Goal: Information Seeking & Learning: Learn about a topic

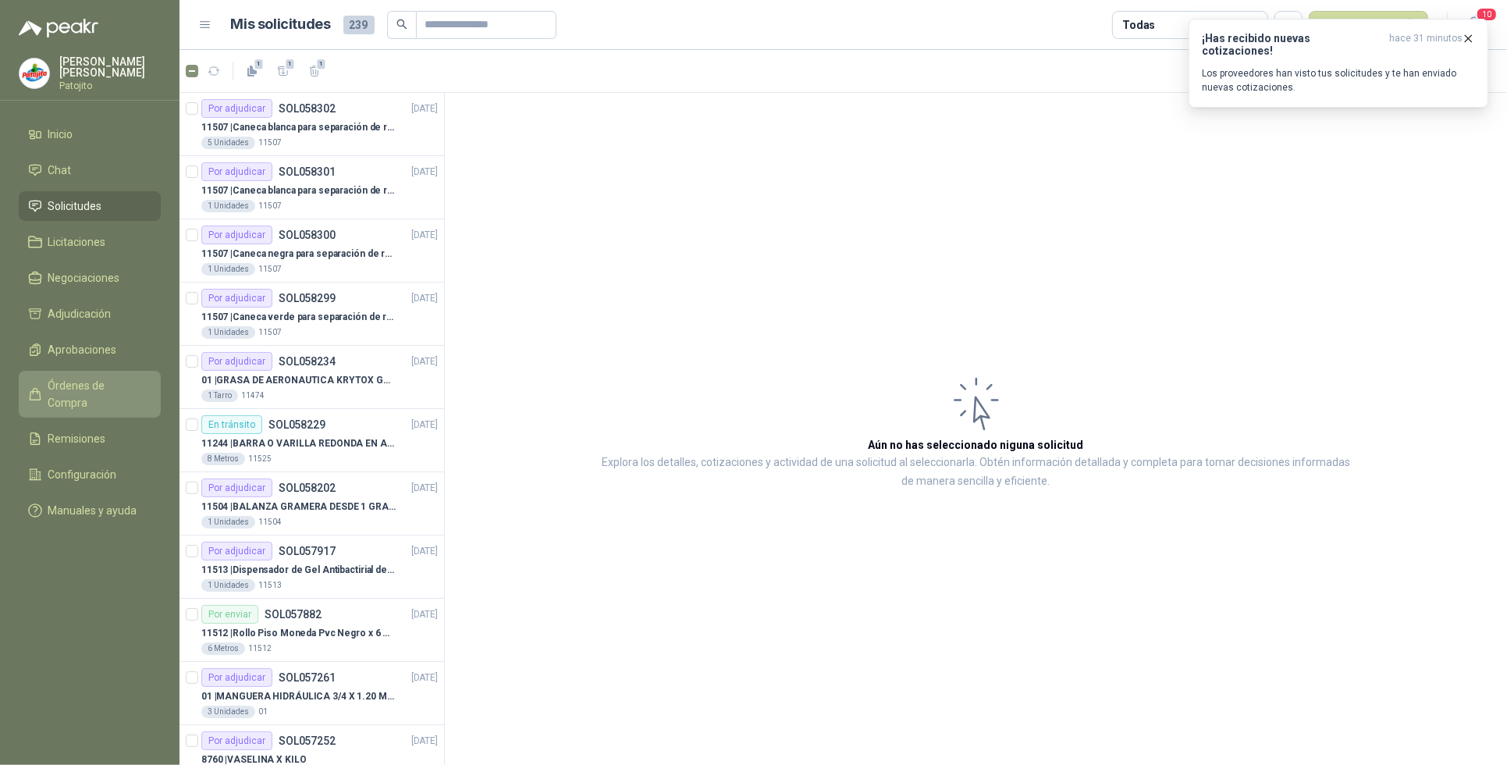
click at [126, 384] on span "Órdenes de Compra" at bounding box center [97, 394] width 98 height 34
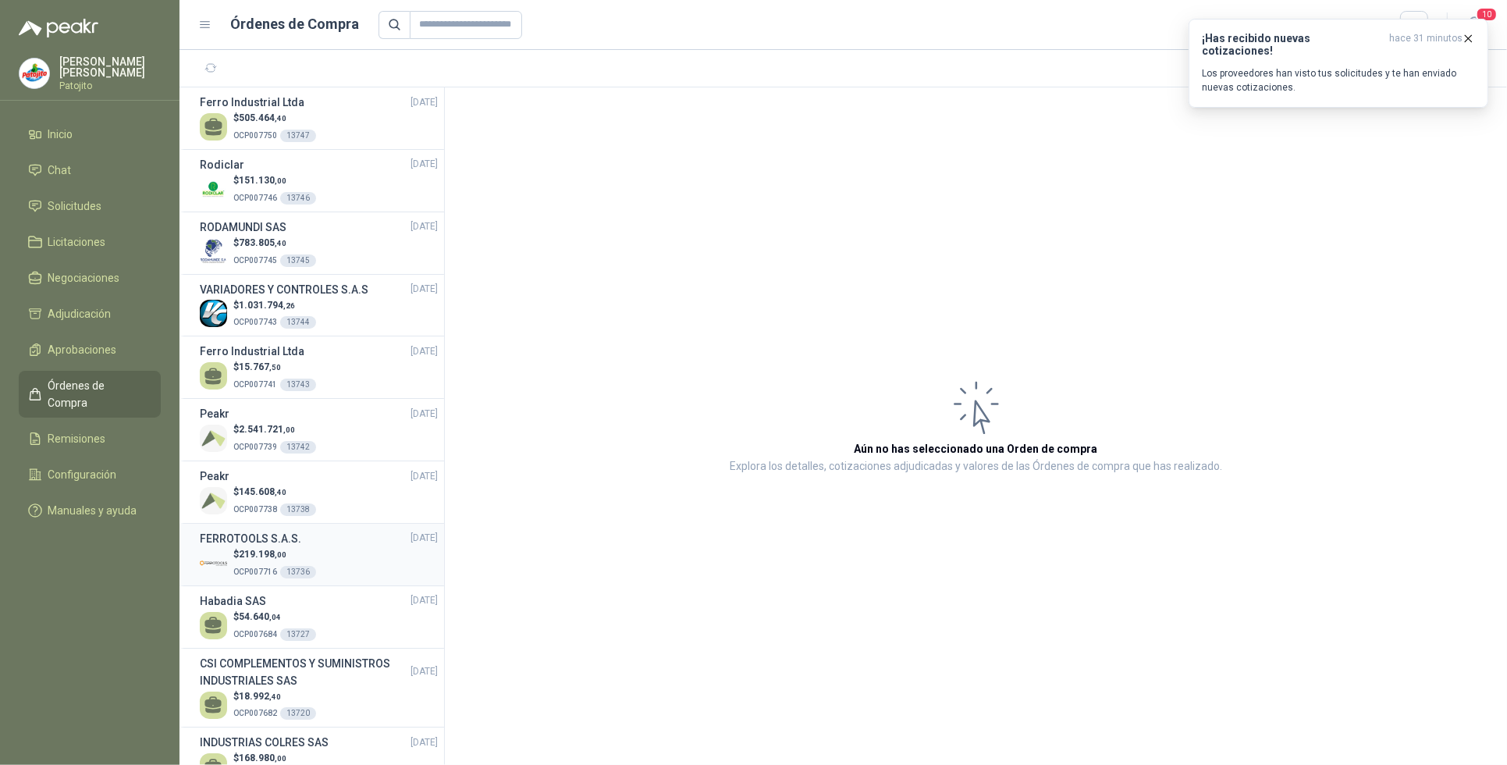
scroll to position [98, 0]
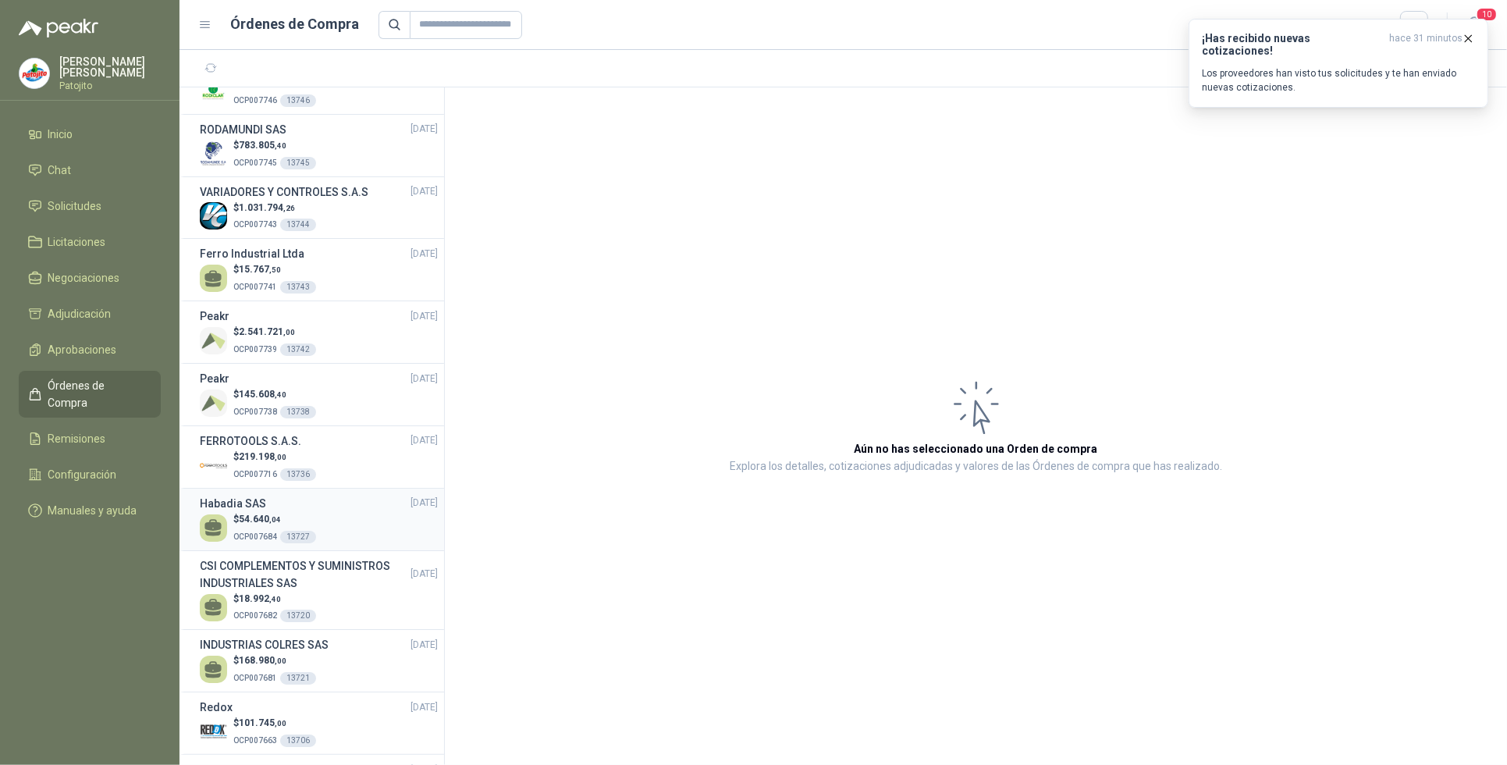
click at [293, 519] on p "$ 54.640 ,04" at bounding box center [274, 519] width 83 height 15
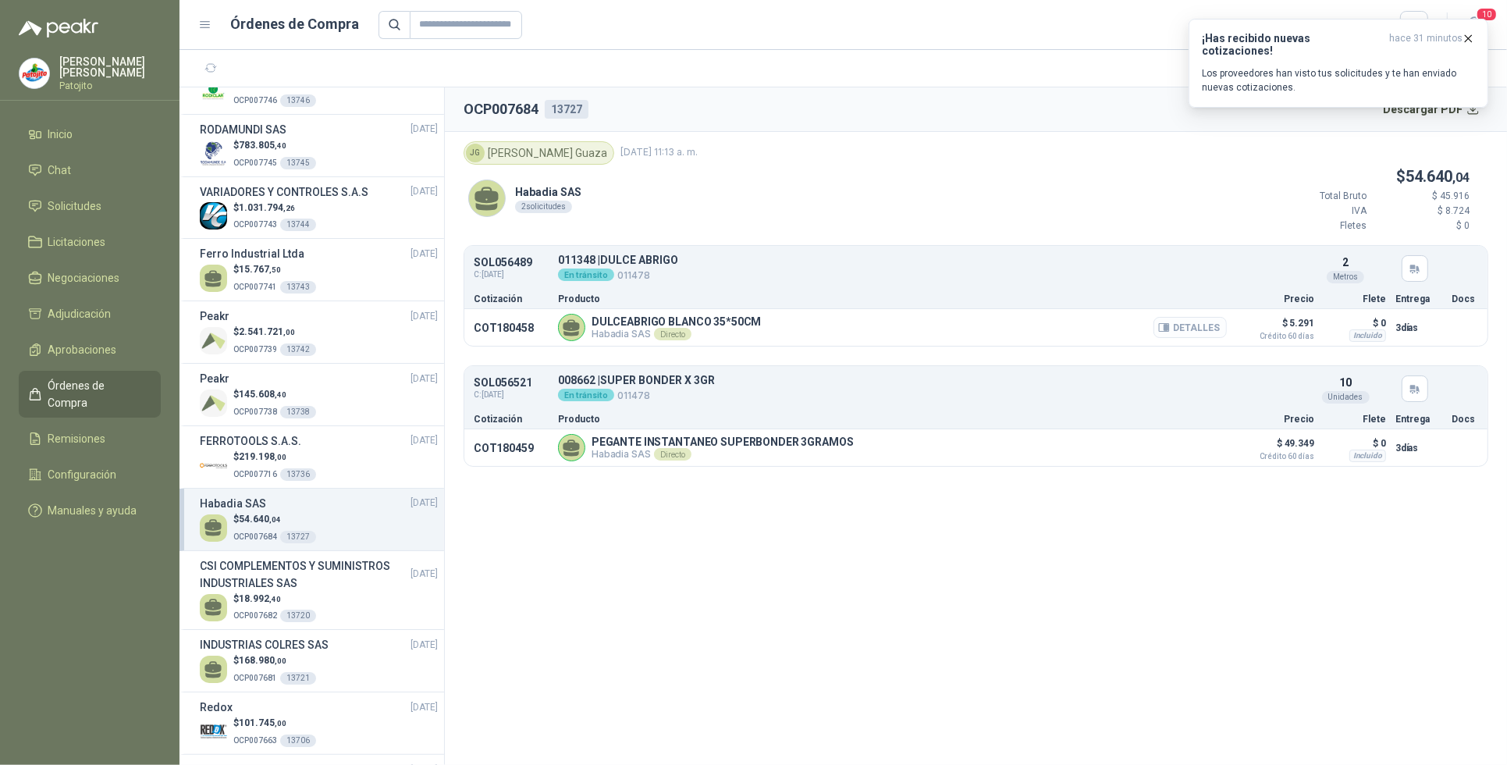
click at [1208, 326] on button "Detalles" at bounding box center [1190, 327] width 73 height 21
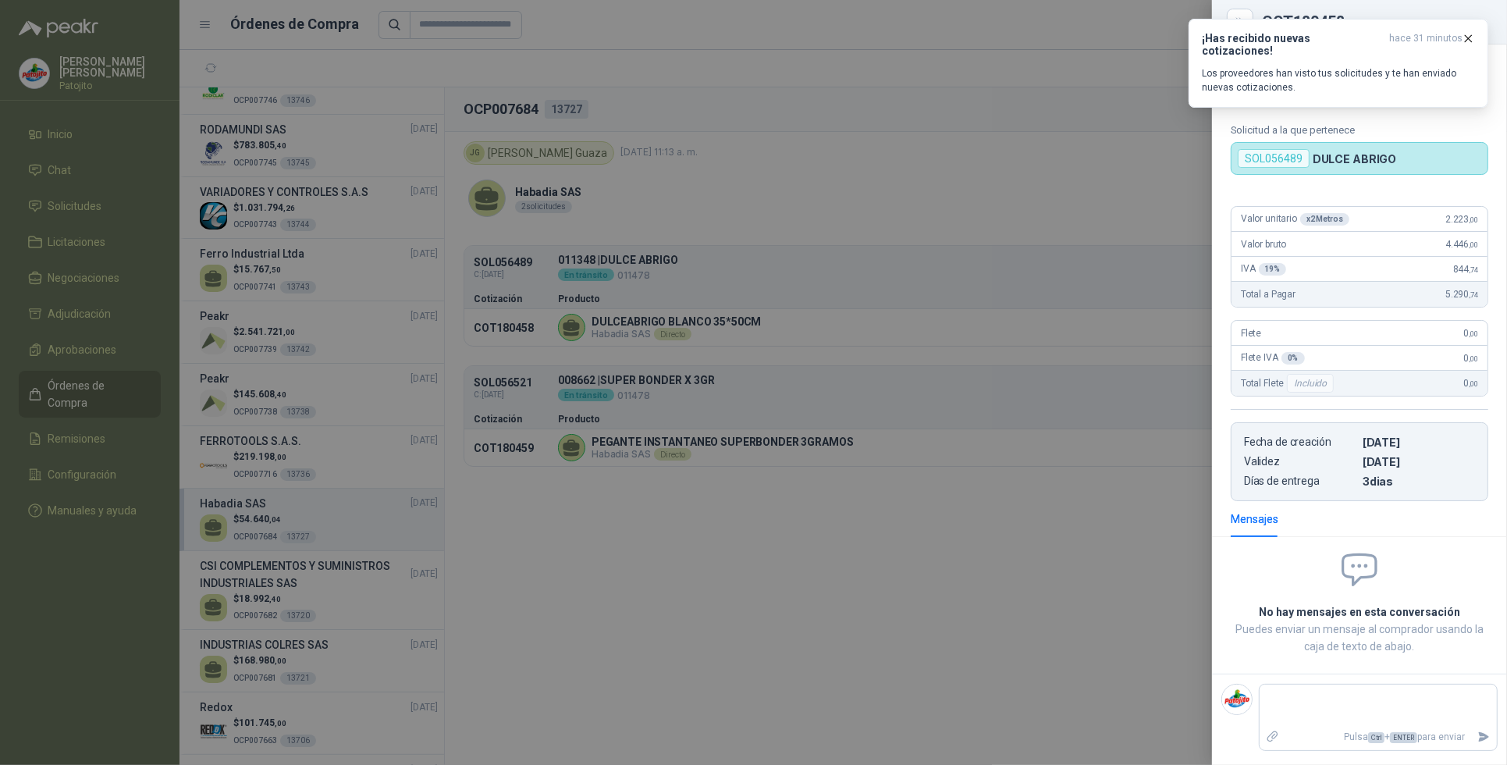
click at [1074, 379] on div at bounding box center [753, 382] width 1507 height 765
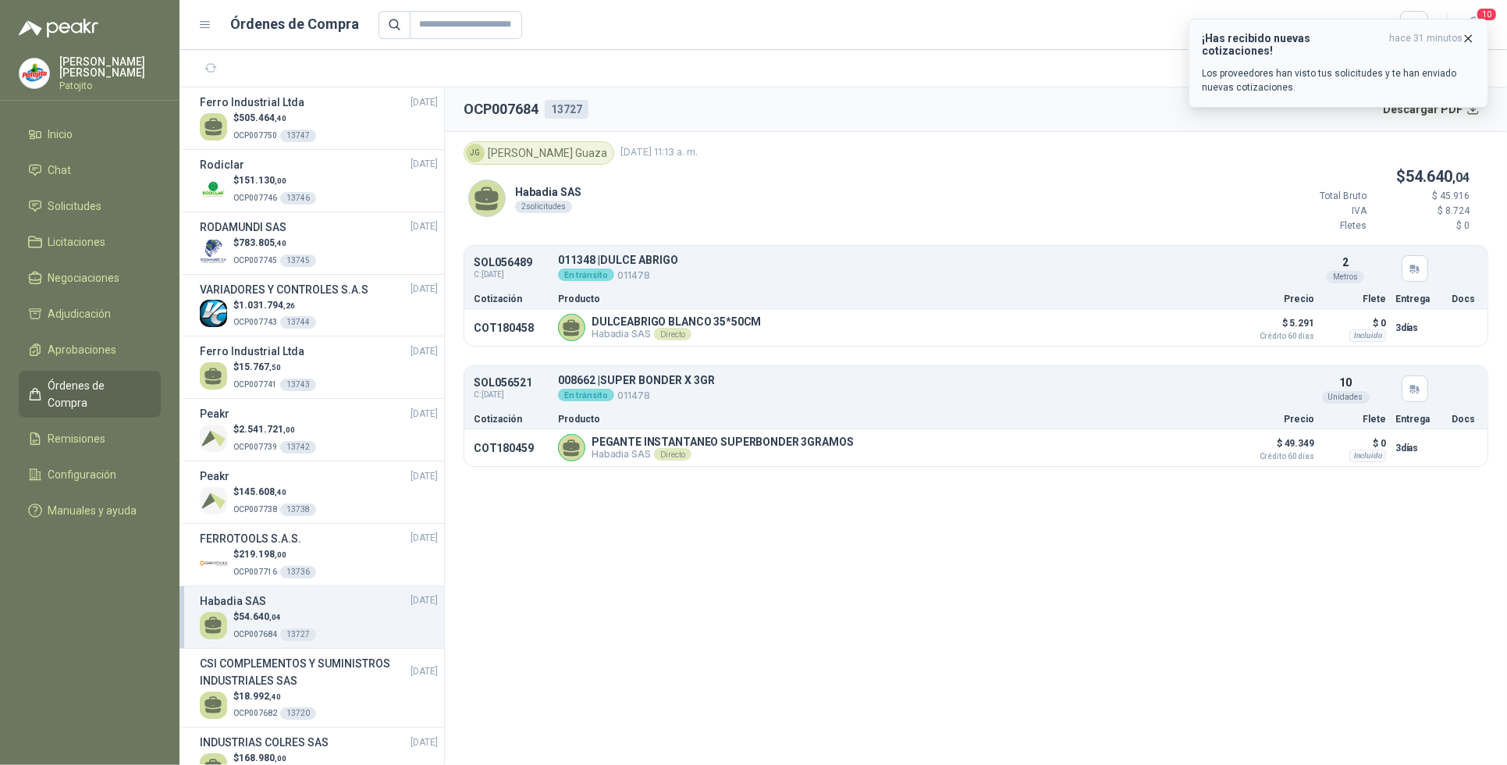
click at [1325, 66] on p "Los proveedores han visto tus solicitudes y te han enviado nuevas cotizaciones." at bounding box center [1338, 80] width 273 height 28
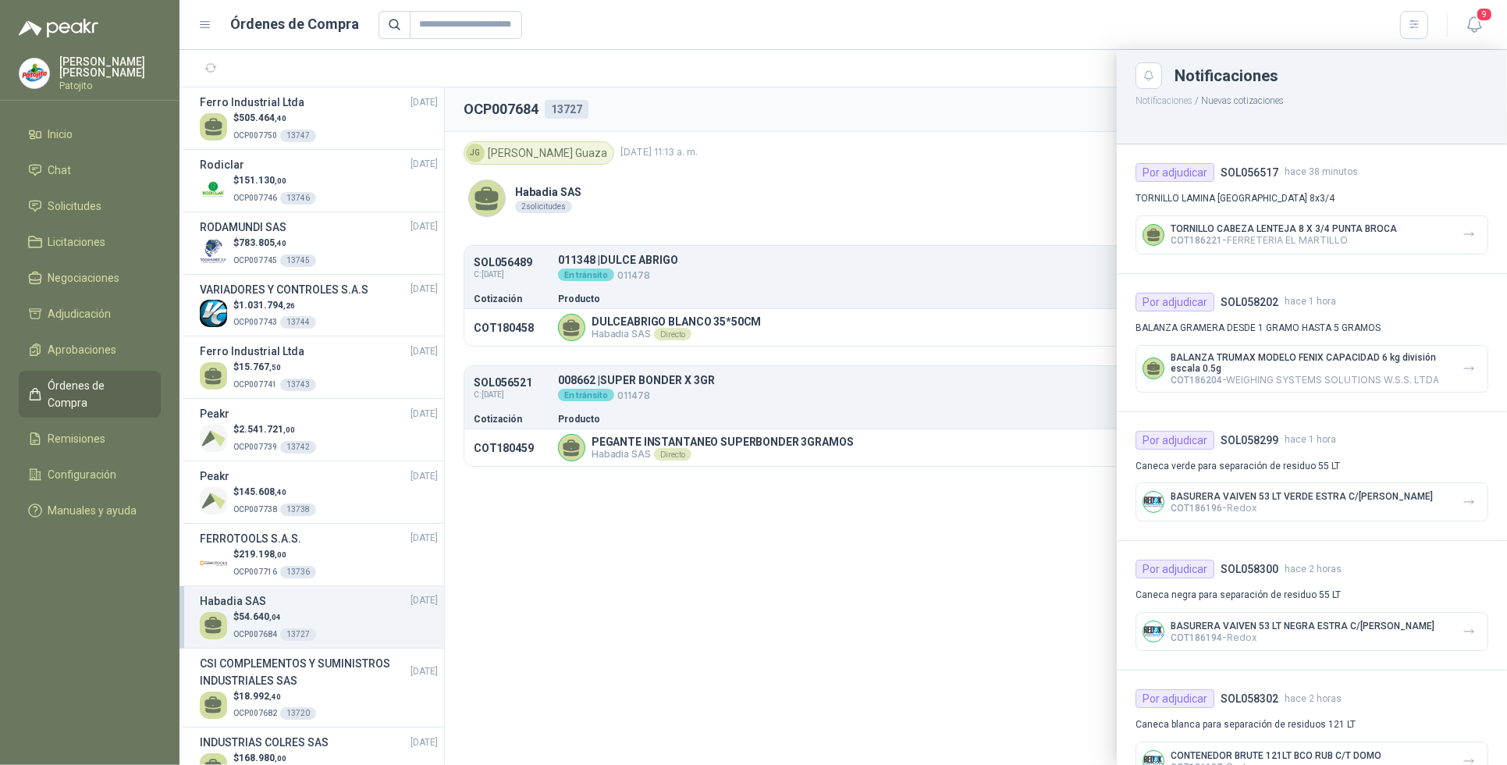
click at [845, 625] on div at bounding box center [844, 407] width 1328 height 715
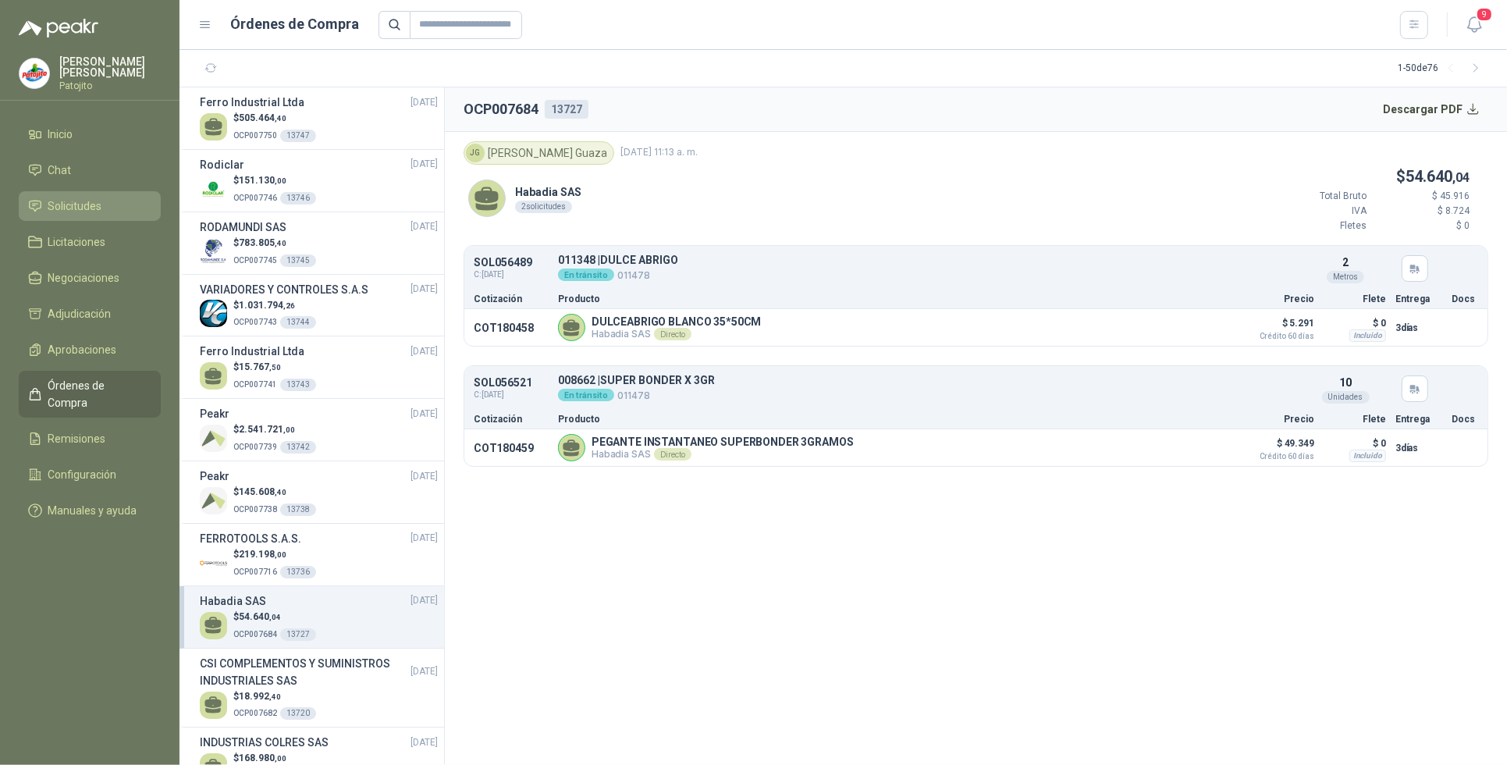
click at [126, 205] on li "Solicitudes" at bounding box center [89, 205] width 123 height 17
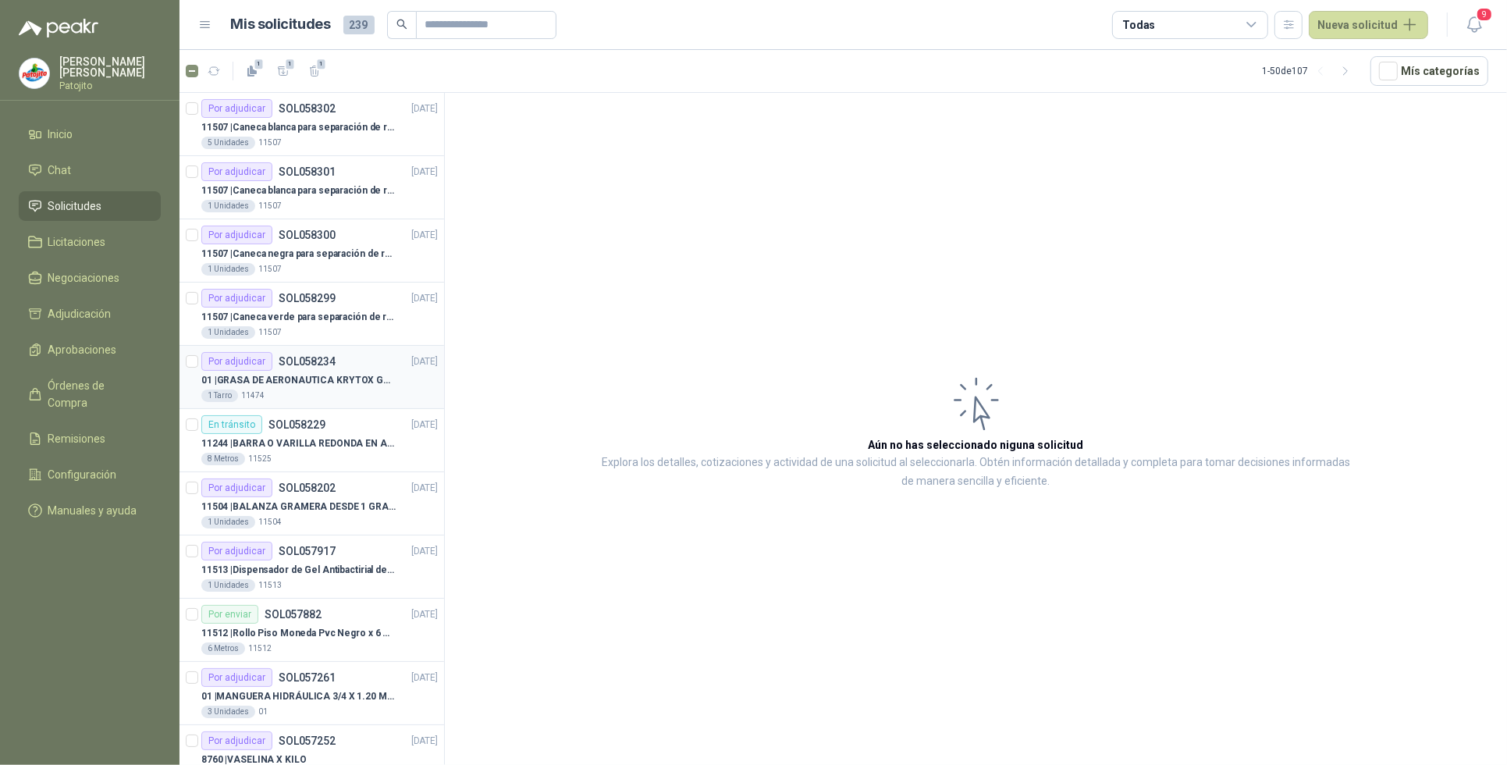
click at [294, 384] on p "01 | GRASA DE AERONAUTICA KRYTOX GPL 207 (SE ADJUNTA IMAGEN DE REFERENCIA)" at bounding box center [298, 380] width 194 height 15
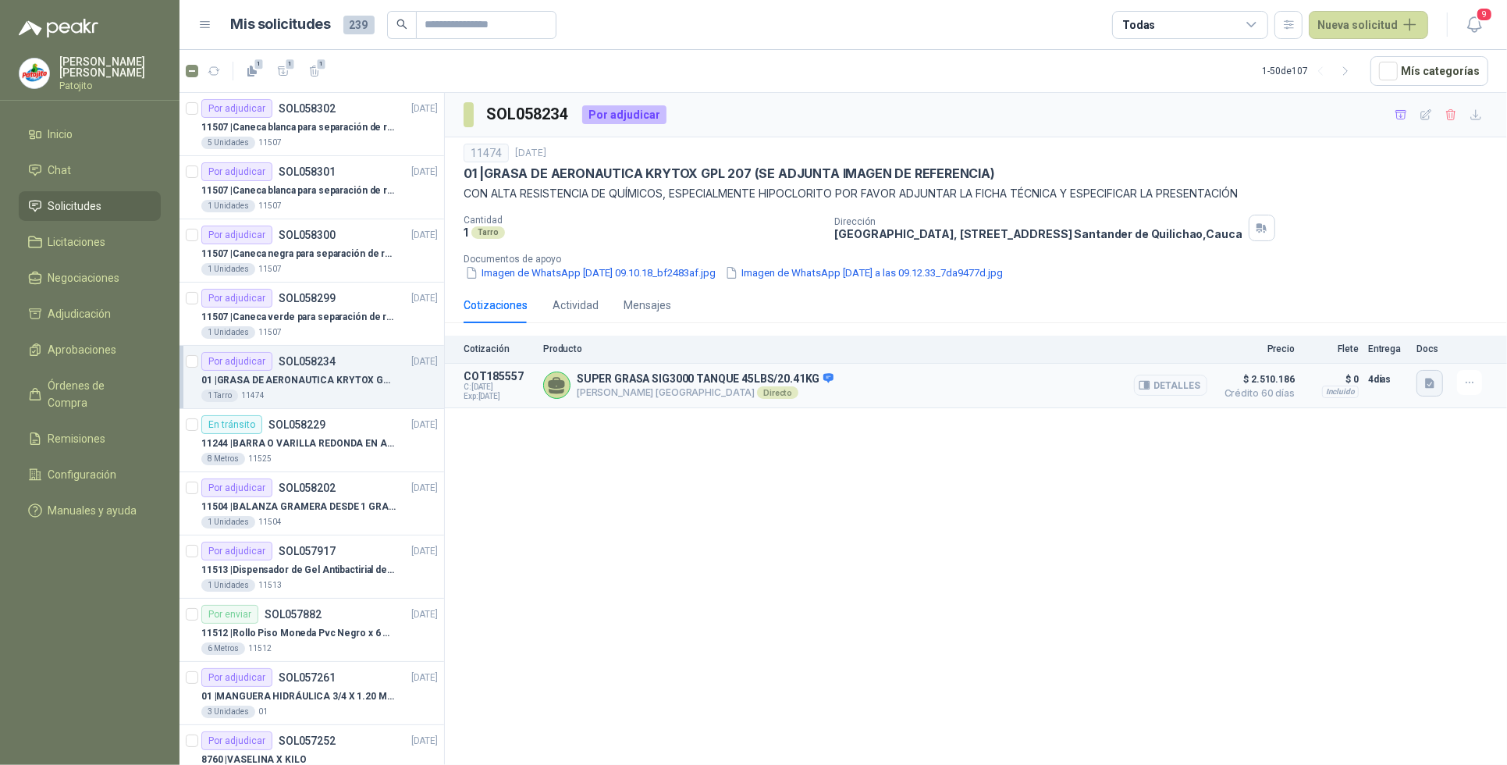
click at [1428, 395] on button "button" at bounding box center [1430, 383] width 27 height 27
click at [1242, 349] on button "INFO 0890 401 000 GRASA SUPER SIG 3000.pdf" at bounding box center [1317, 349] width 234 height 16
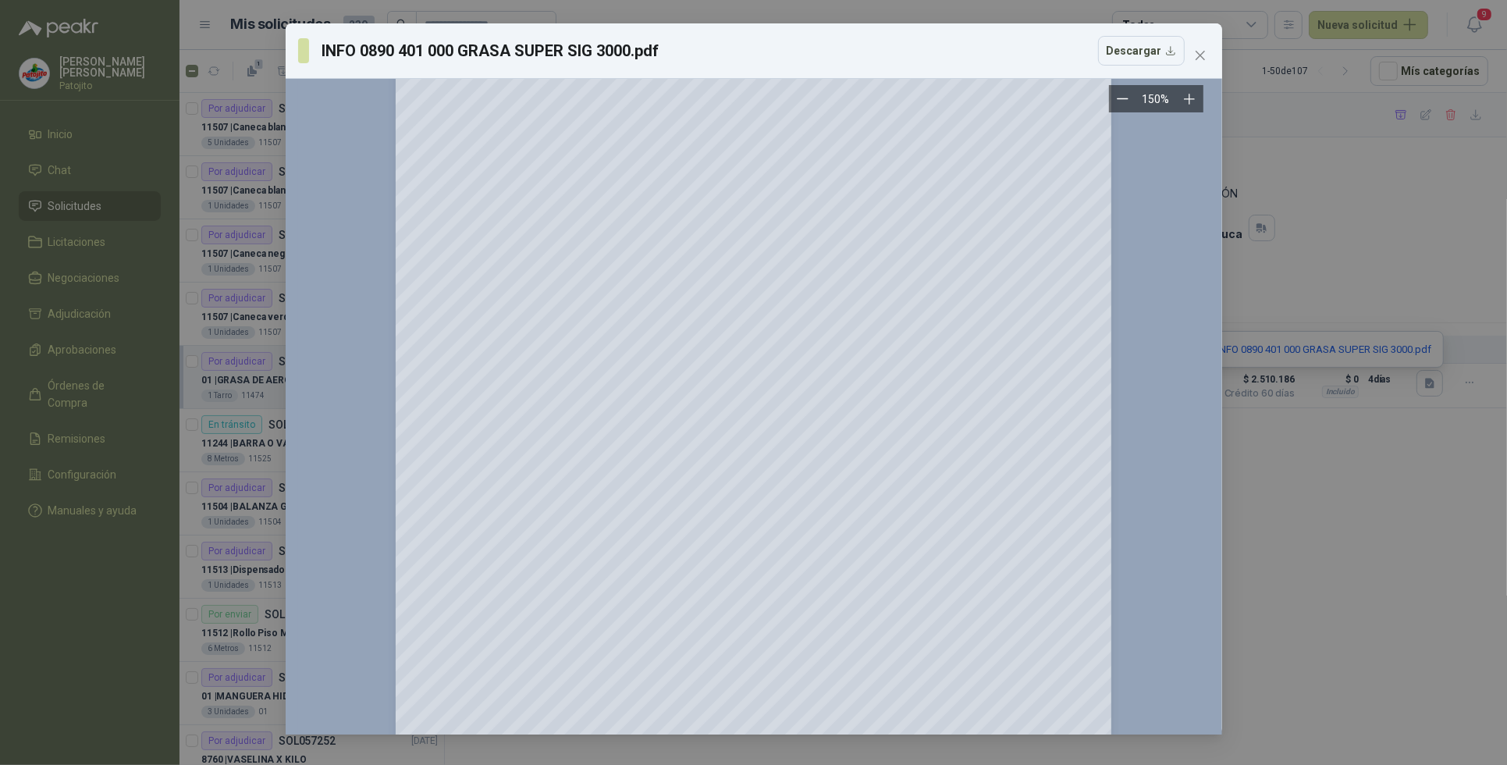
scroll to position [195, 0]
click at [1206, 59] on icon "close" at bounding box center [1200, 55] width 12 height 12
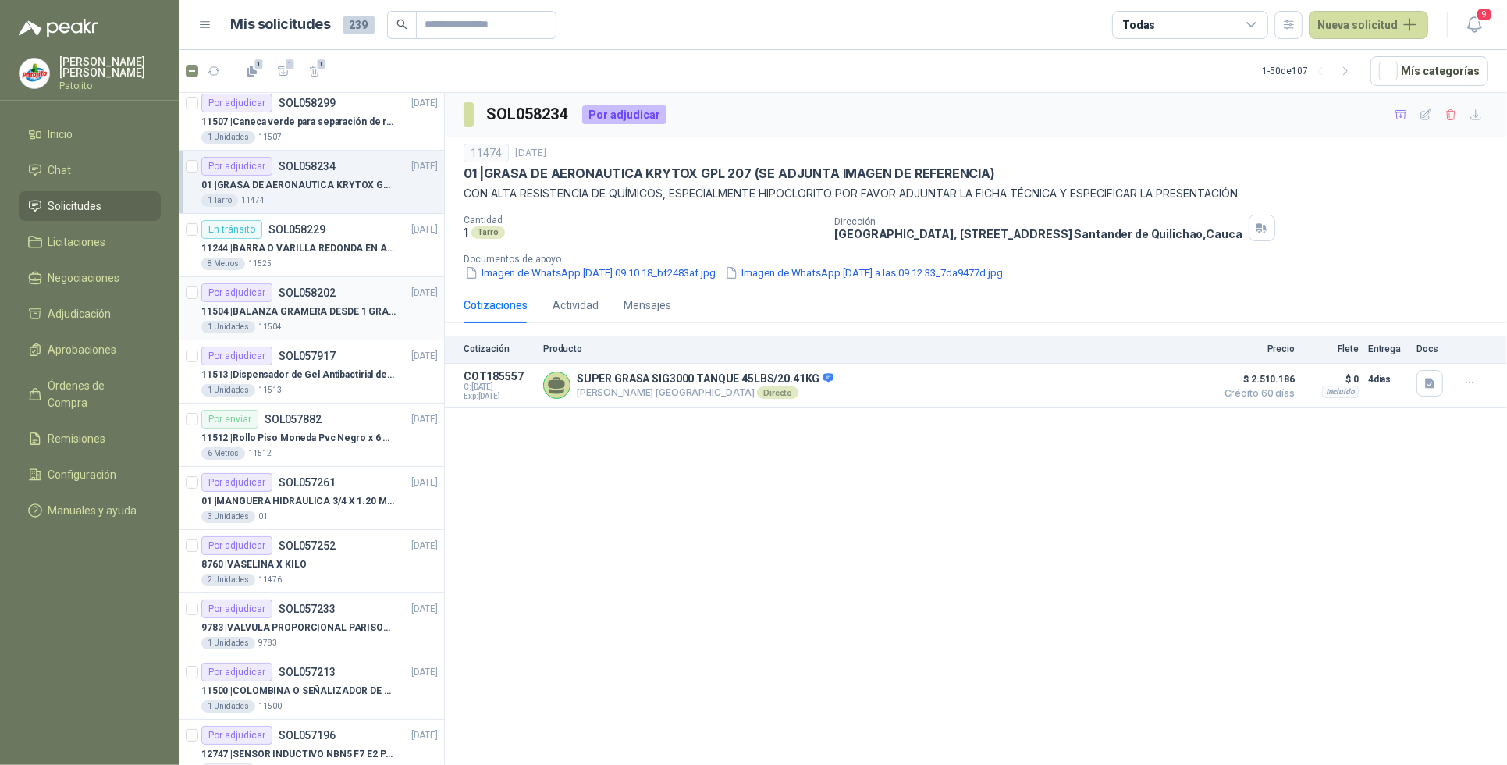
scroll to position [293, 0]
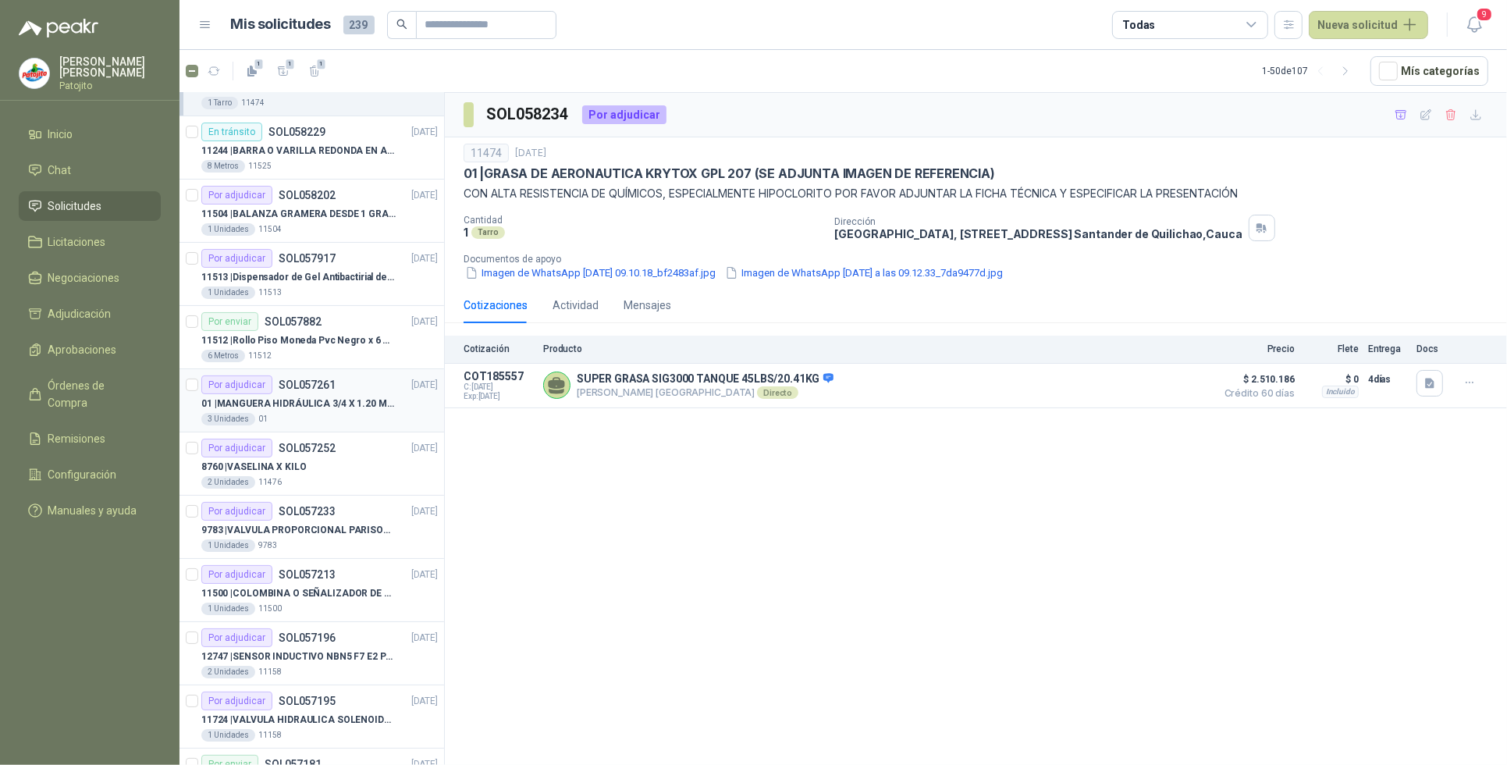
click at [343, 402] on p "01 | MANGUERA HIDRÁULICA 3/4 X 1.20 METROS DE LONGITUD HR-HR-ACOPLADA" at bounding box center [298, 404] width 194 height 15
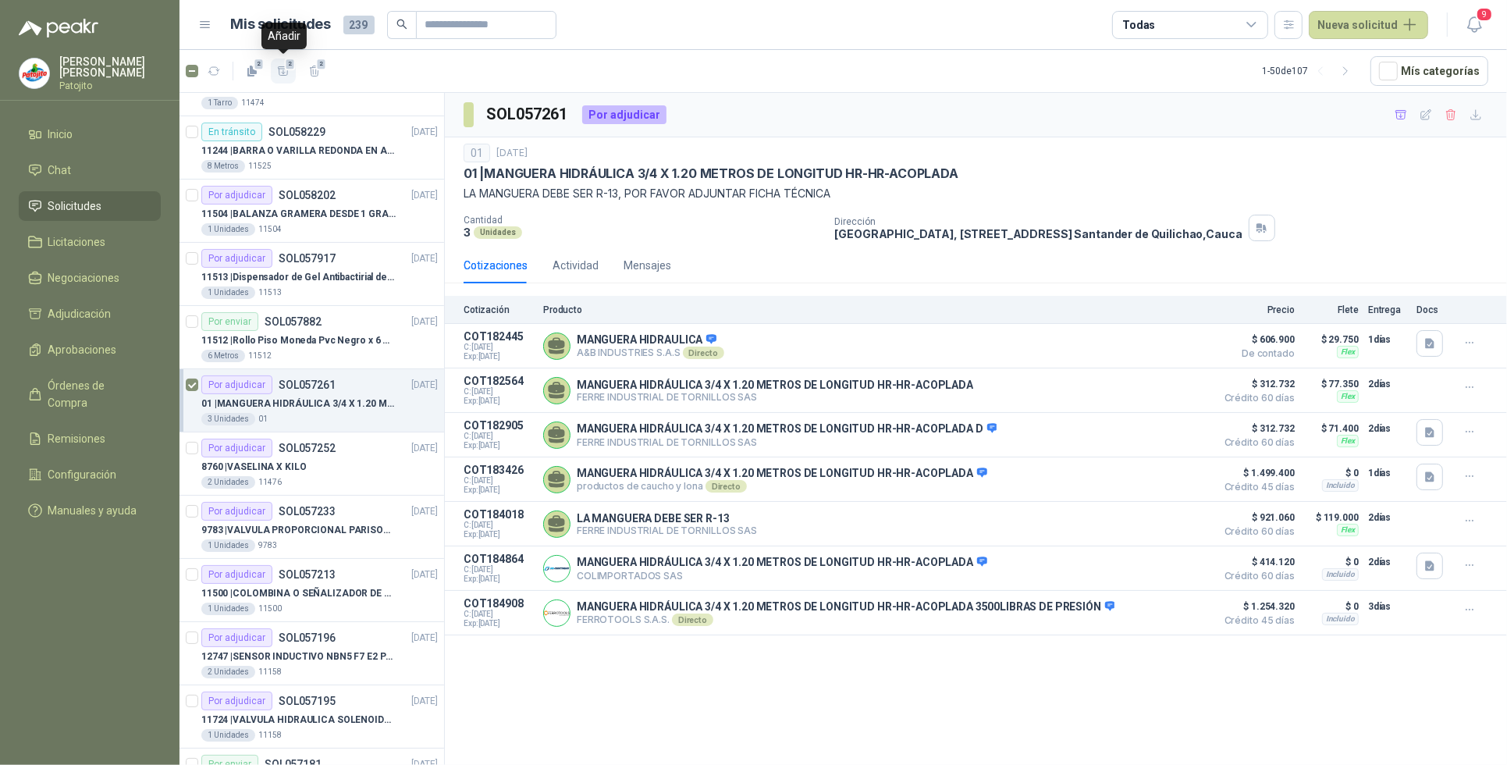
click at [275, 71] on button "2" at bounding box center [283, 71] width 25 height 25
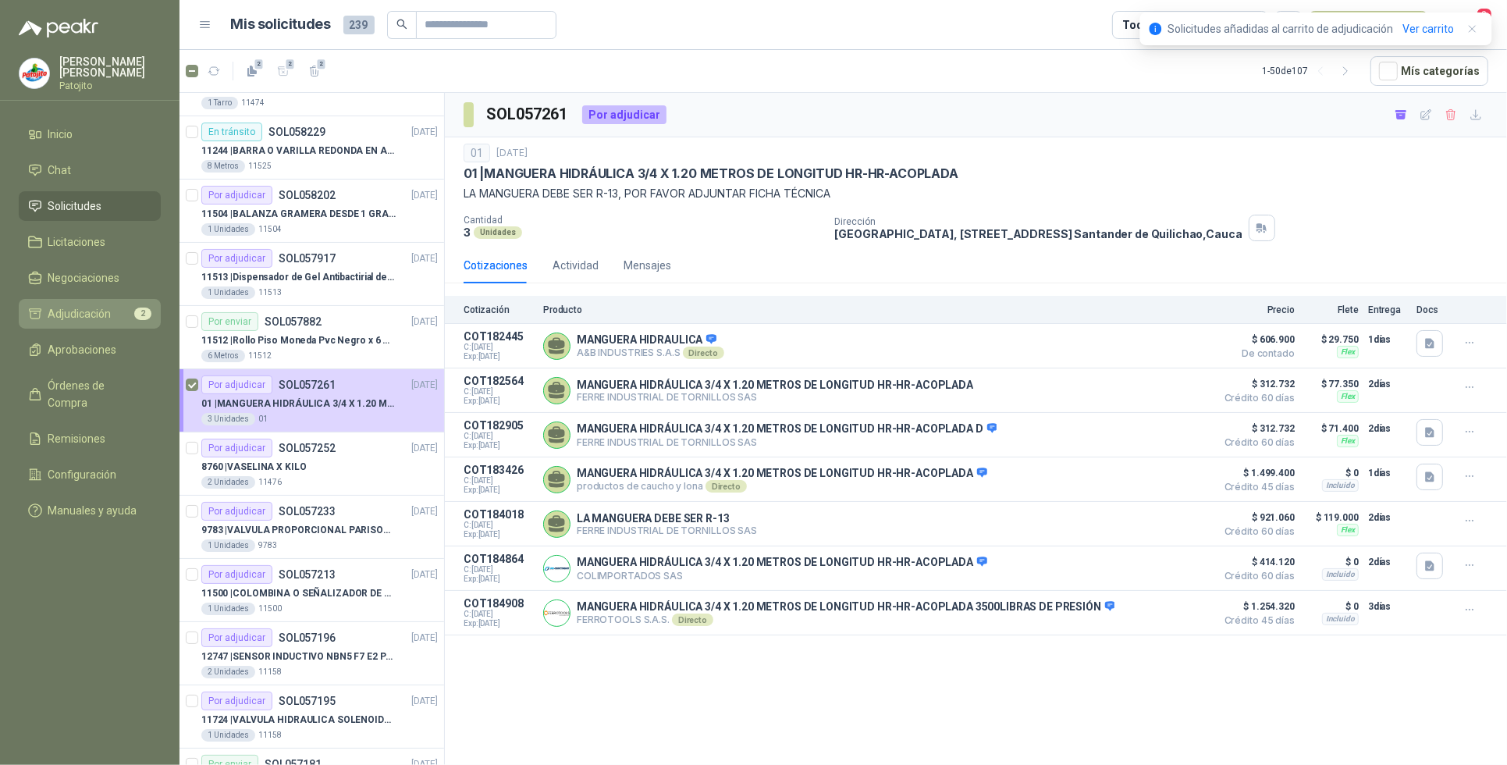
click at [121, 315] on li "Adjudicación 2" at bounding box center [89, 313] width 123 height 17
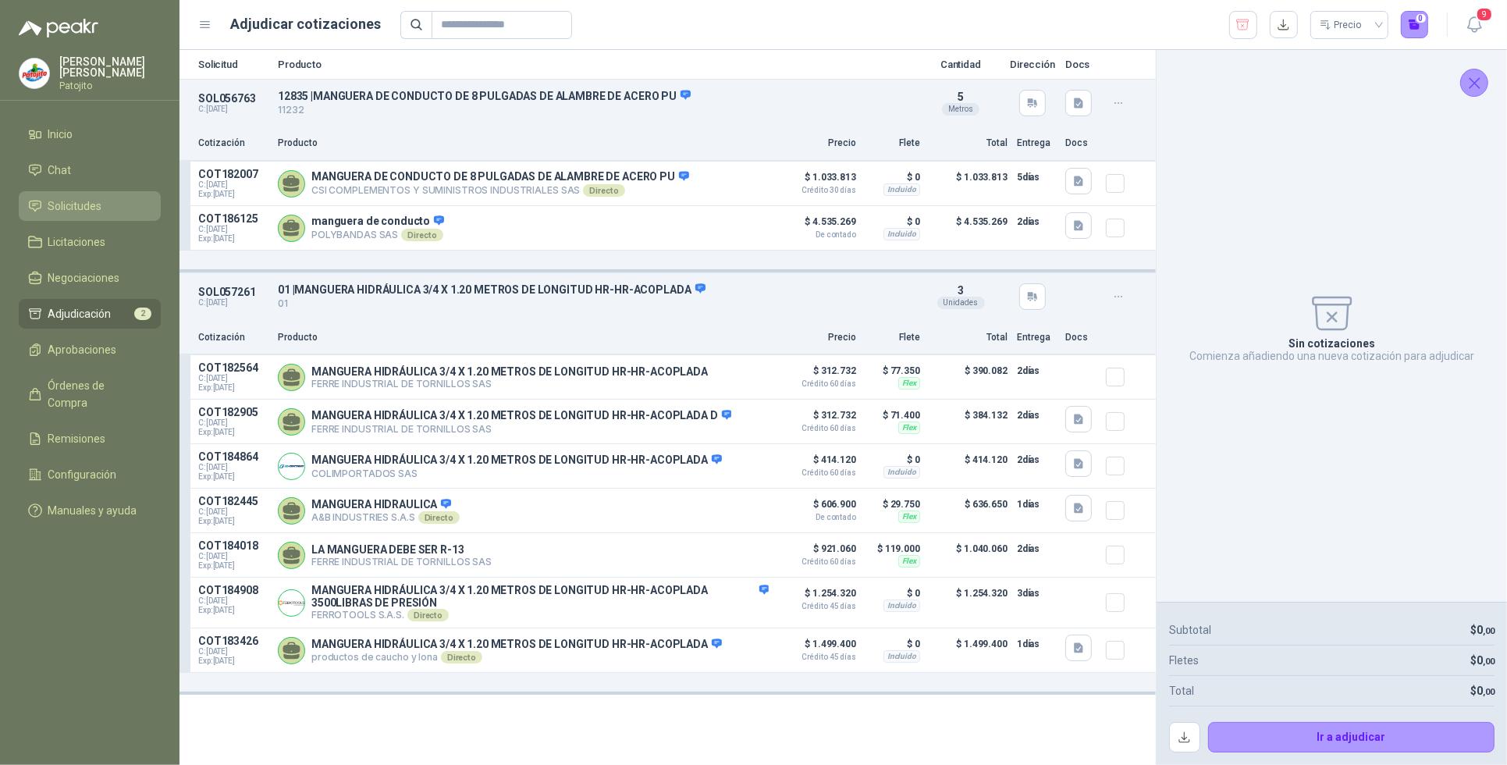
click at [111, 204] on li "Solicitudes" at bounding box center [89, 205] width 123 height 17
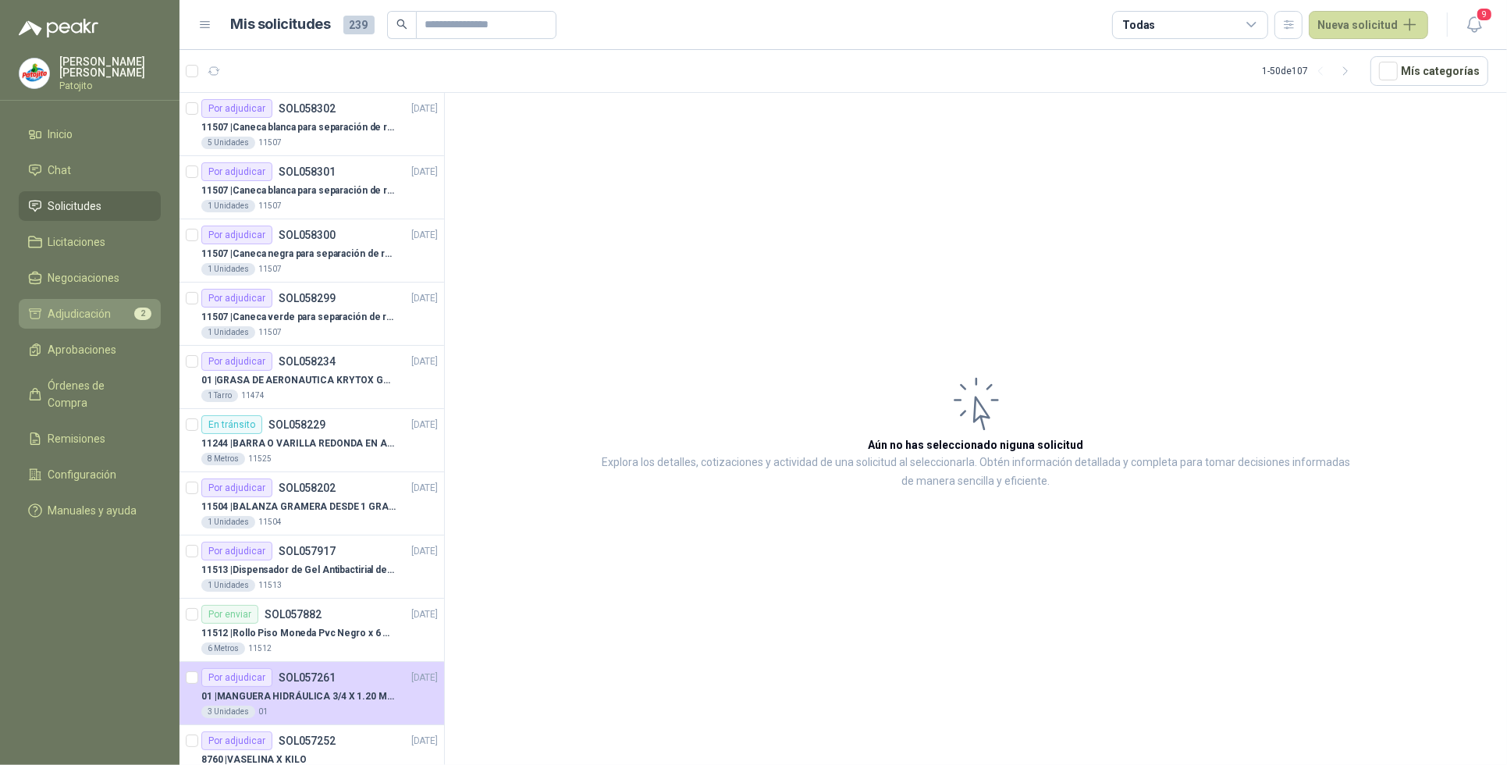
click at [126, 309] on li "Adjudicación 2" at bounding box center [89, 313] width 123 height 17
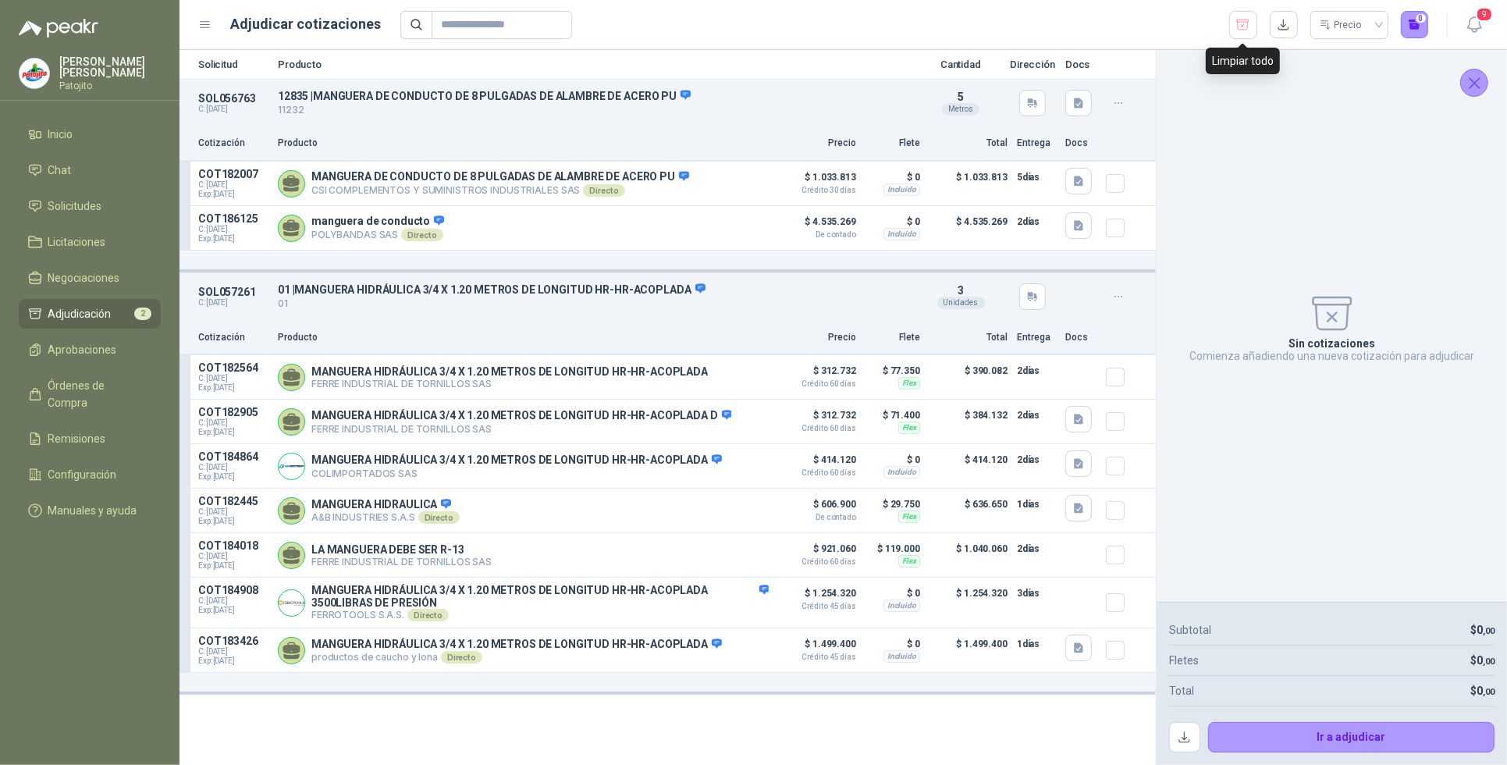
drag, startPoint x: 1242, startPoint y: 22, endPoint x: 1042, endPoint y: 44, distance: 201.1
click at [1243, 23] on icon "button" at bounding box center [1243, 25] width 15 height 16
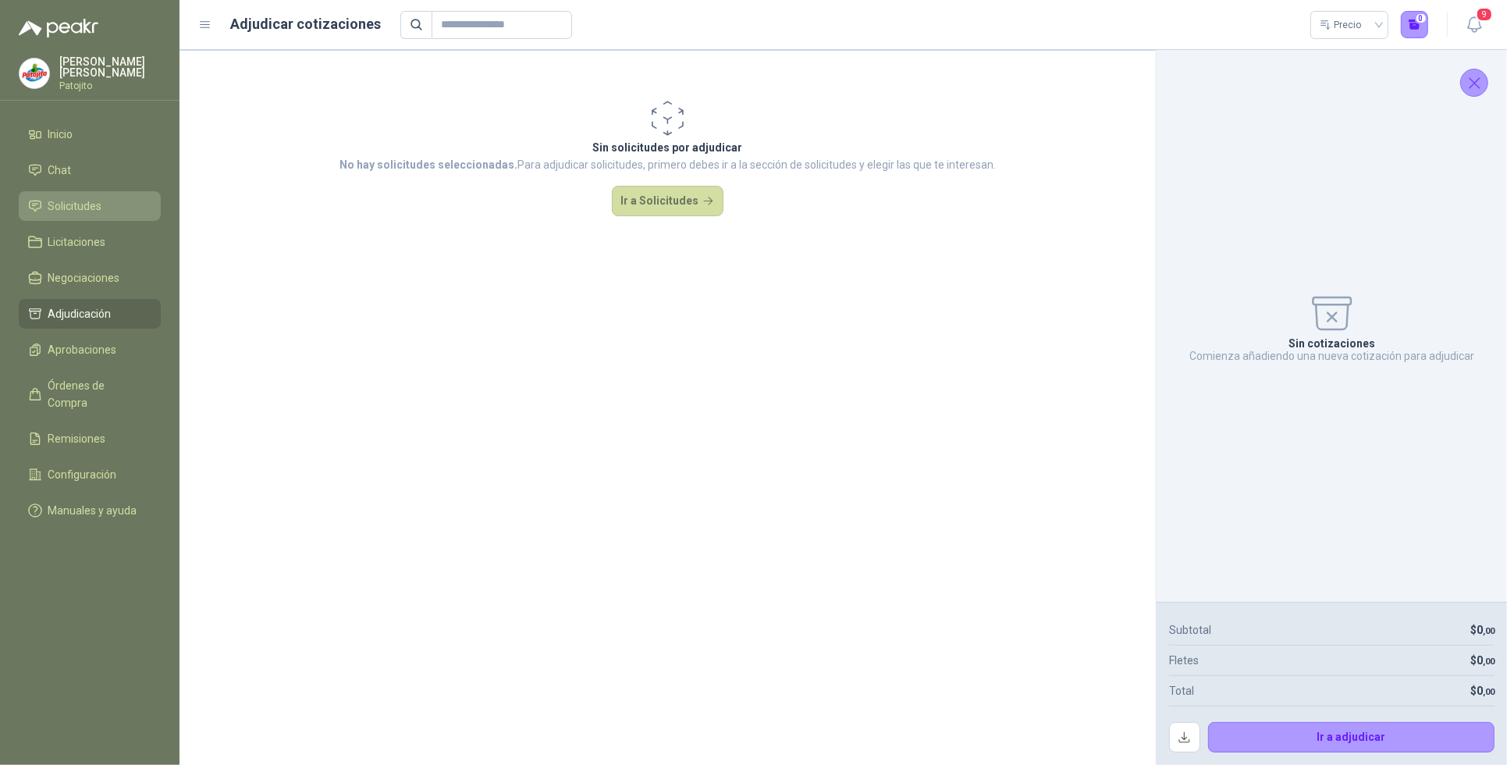
click at [108, 203] on li "Solicitudes" at bounding box center [89, 205] width 123 height 17
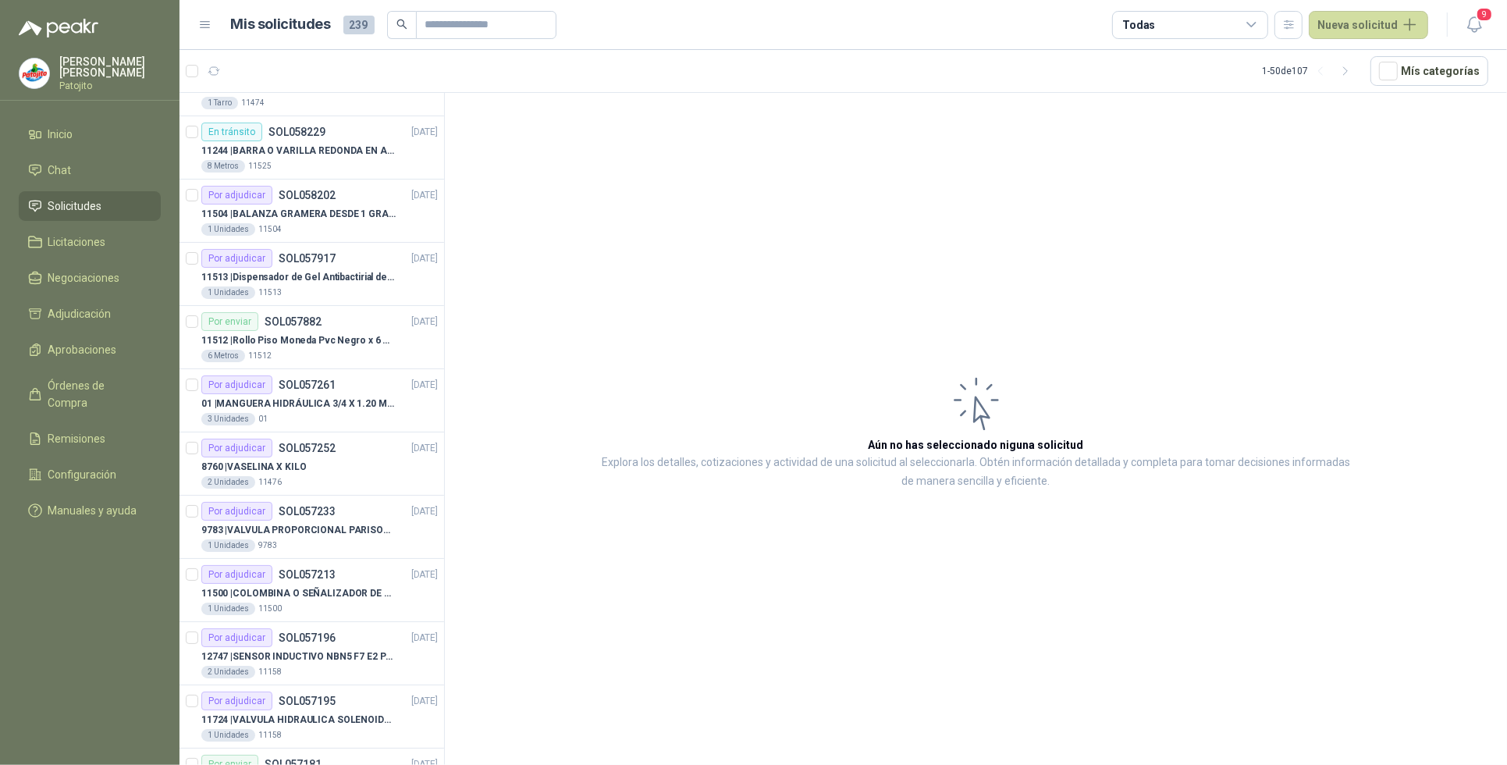
scroll to position [390, 0]
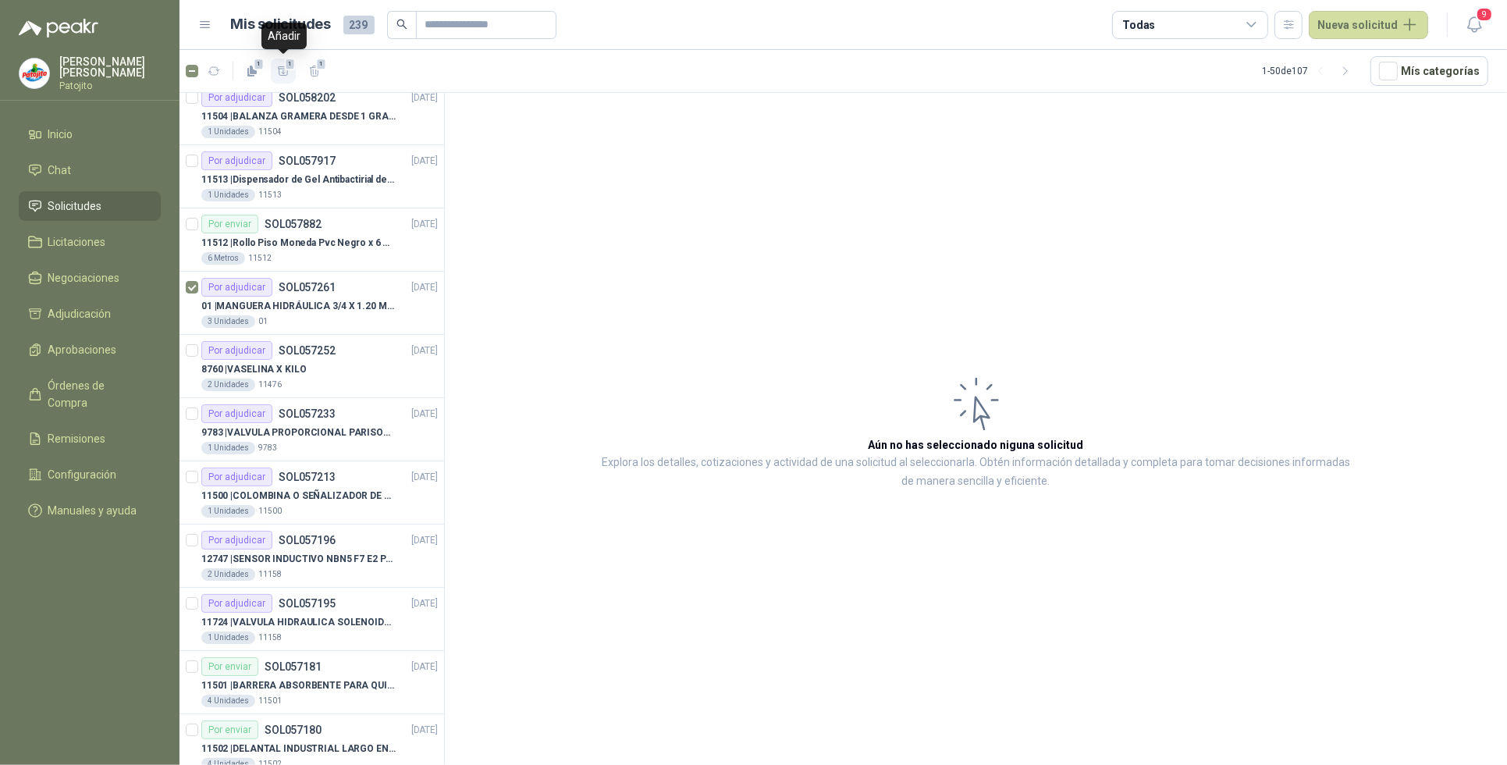
click at [283, 69] on icon "button" at bounding box center [283, 71] width 13 height 13
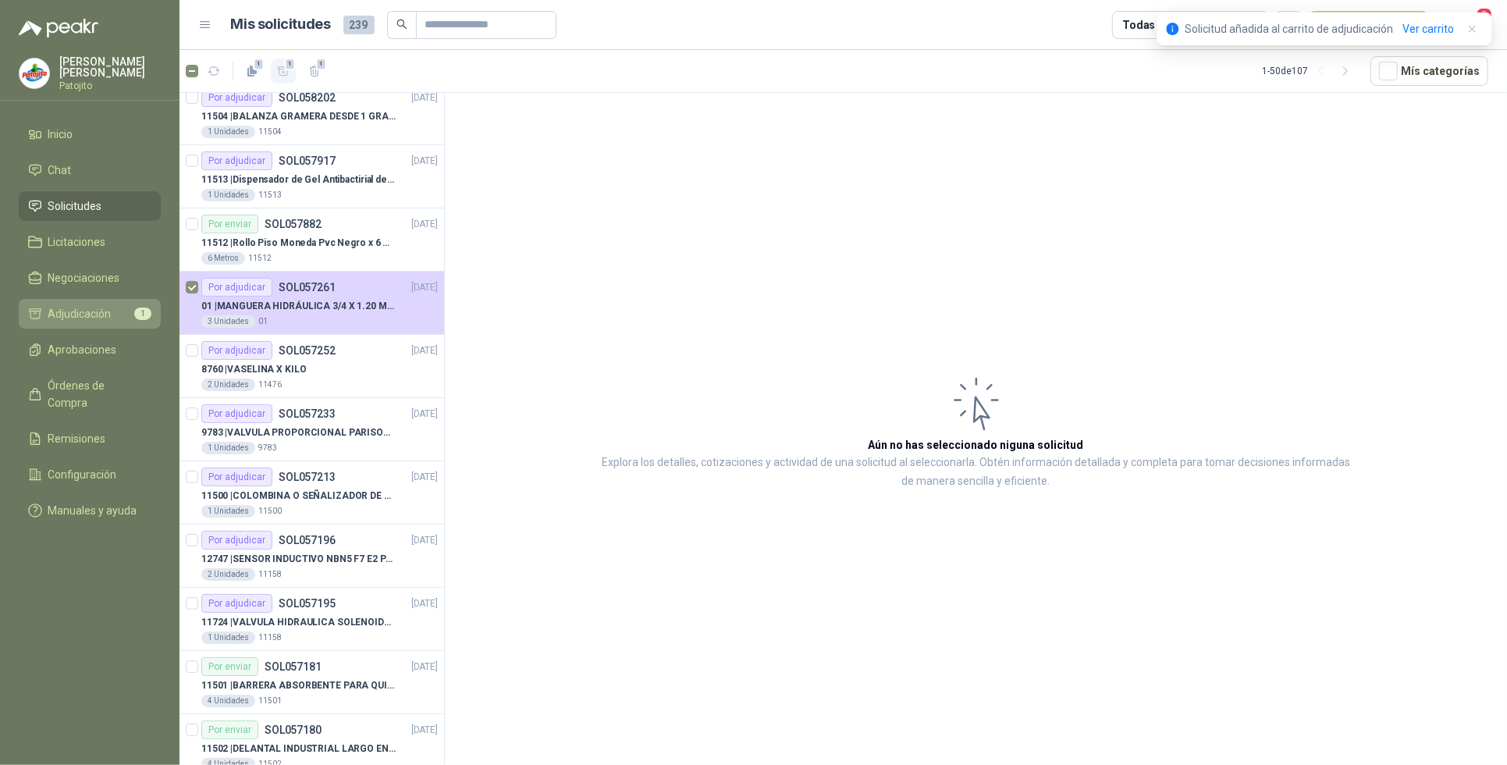
click at [94, 310] on span "Adjudicación" at bounding box center [79, 313] width 63 height 17
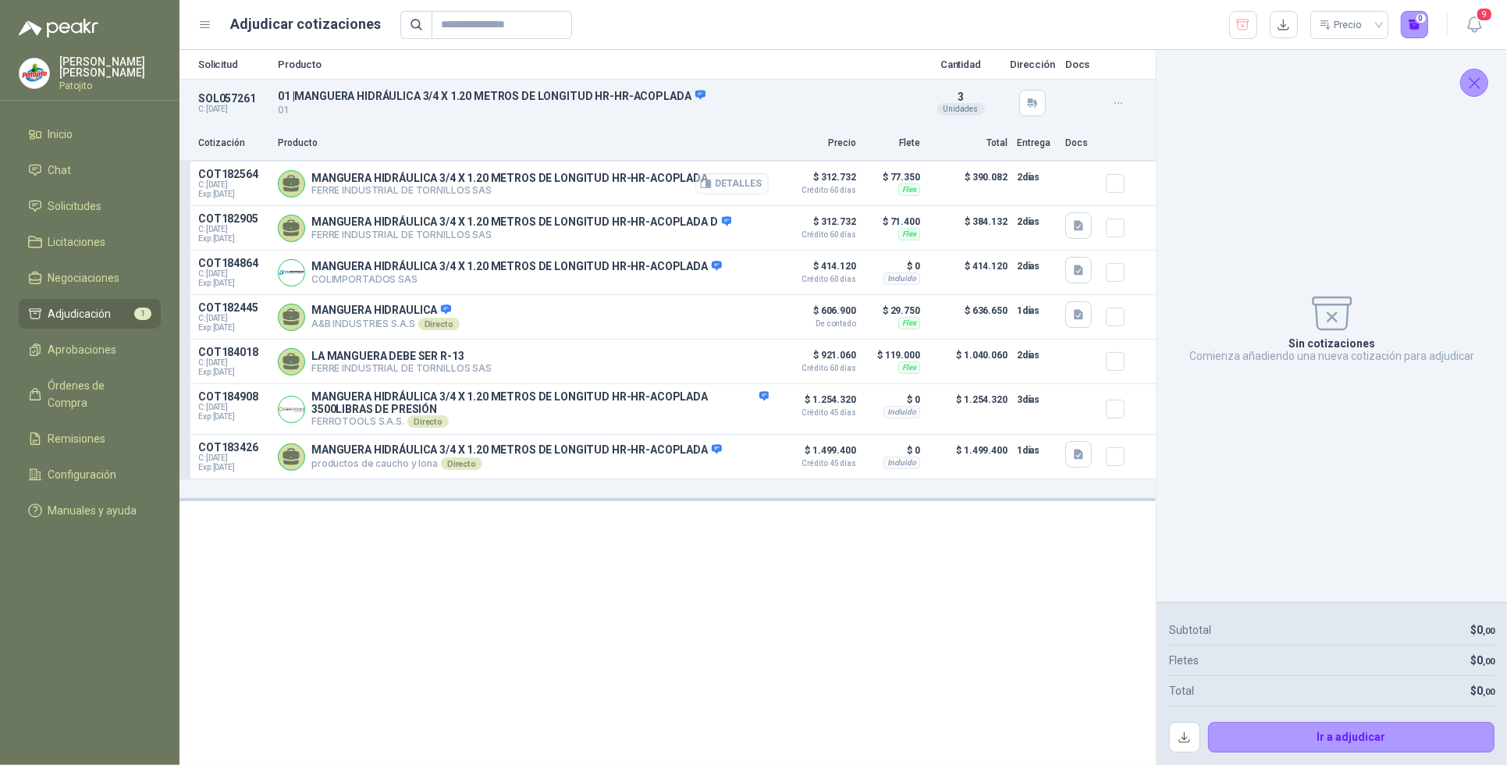
click at [749, 181] on button "Detalles" at bounding box center [731, 183] width 73 height 21
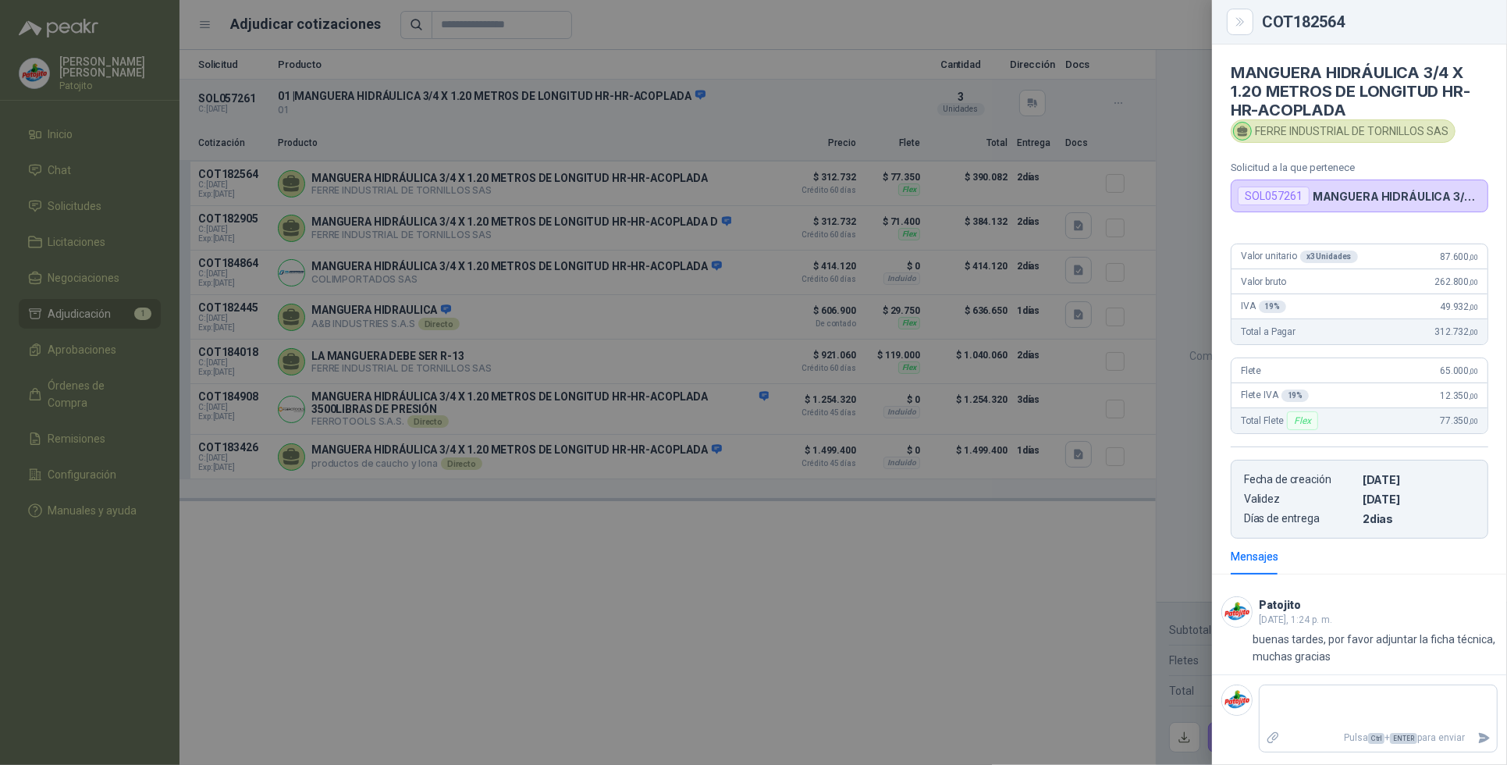
scroll to position [1, 0]
click at [1235, 20] on icon "Close" at bounding box center [1240, 22] width 13 height 13
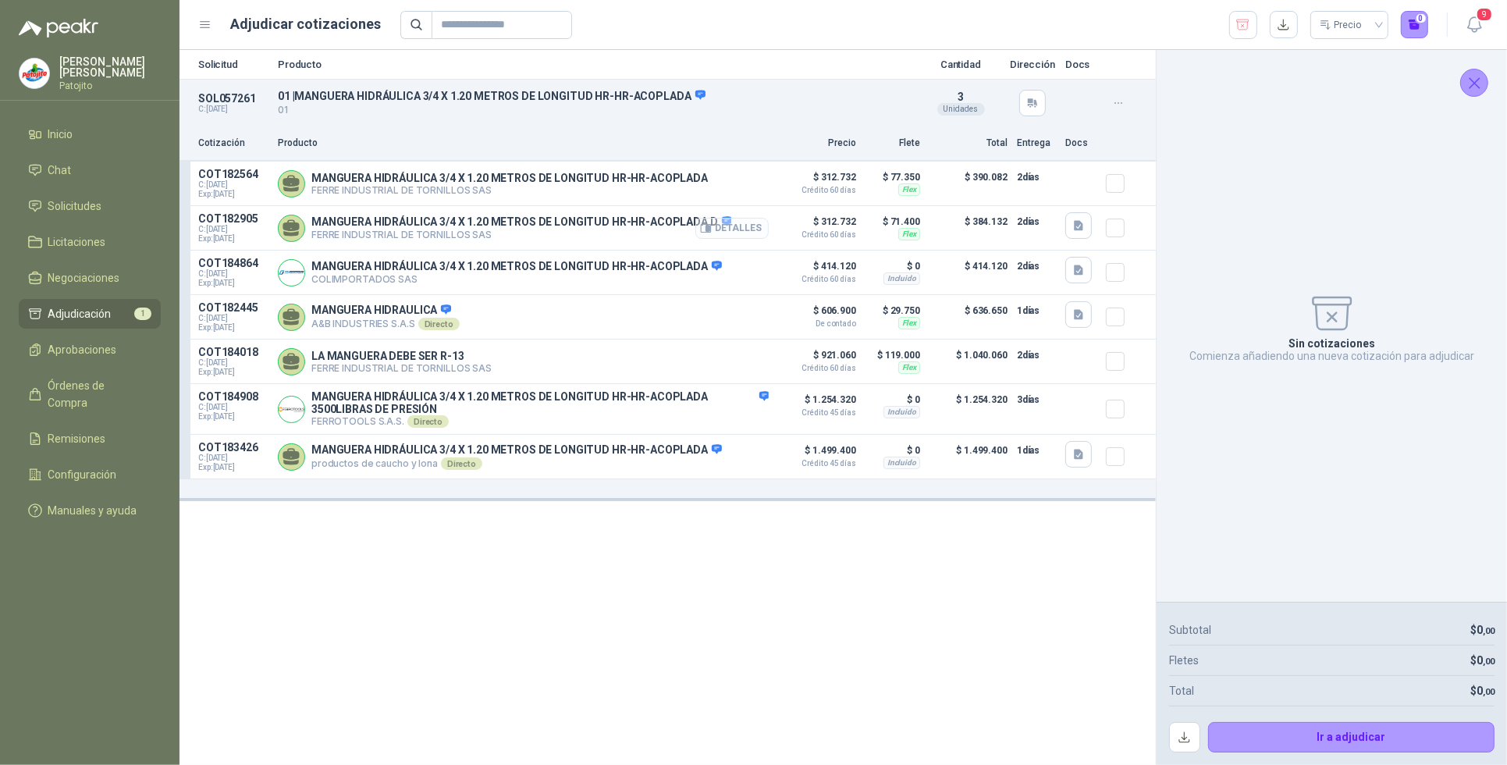
click at [752, 228] on button "Detalles" at bounding box center [731, 228] width 73 height 21
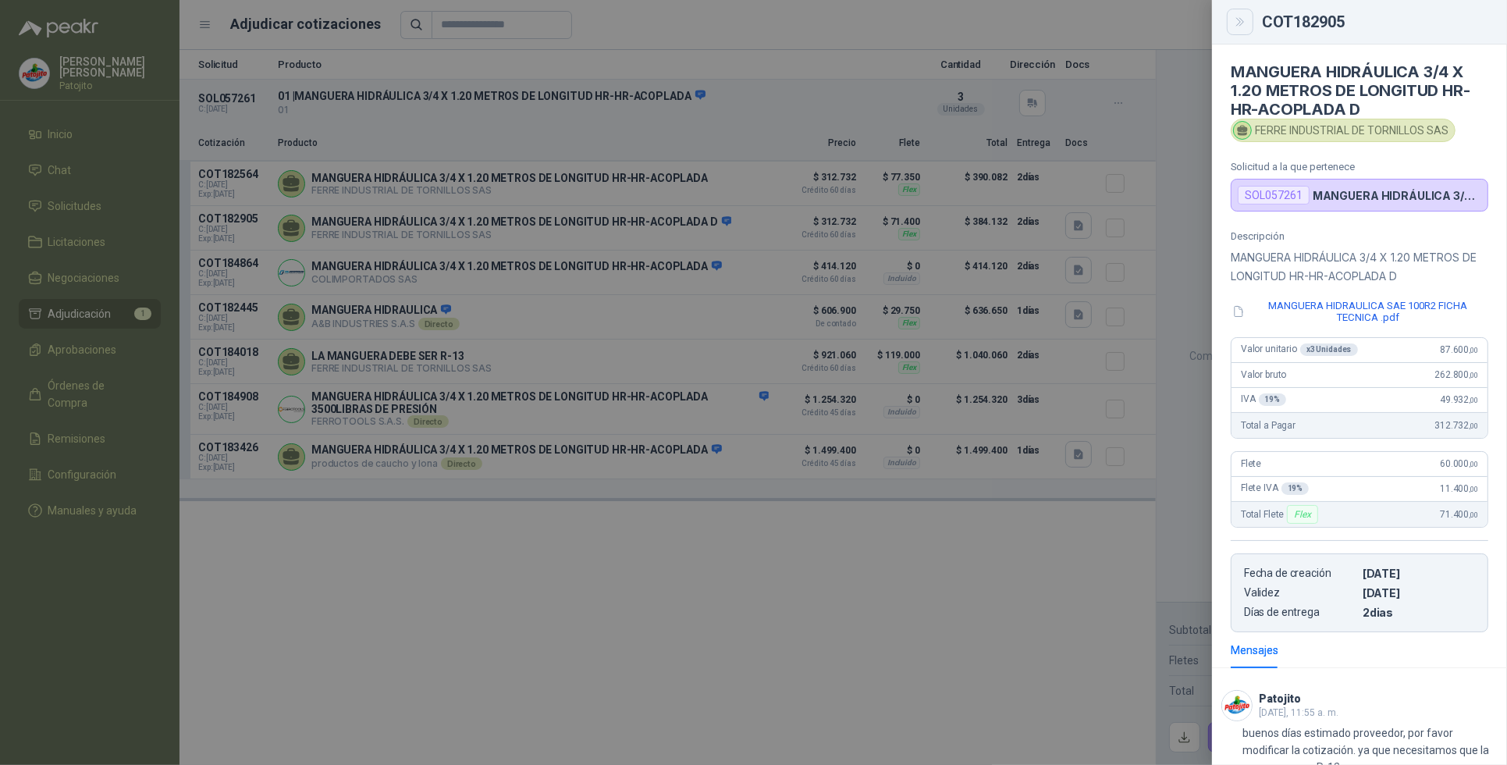
click at [1241, 12] on button "Close" at bounding box center [1240, 22] width 27 height 27
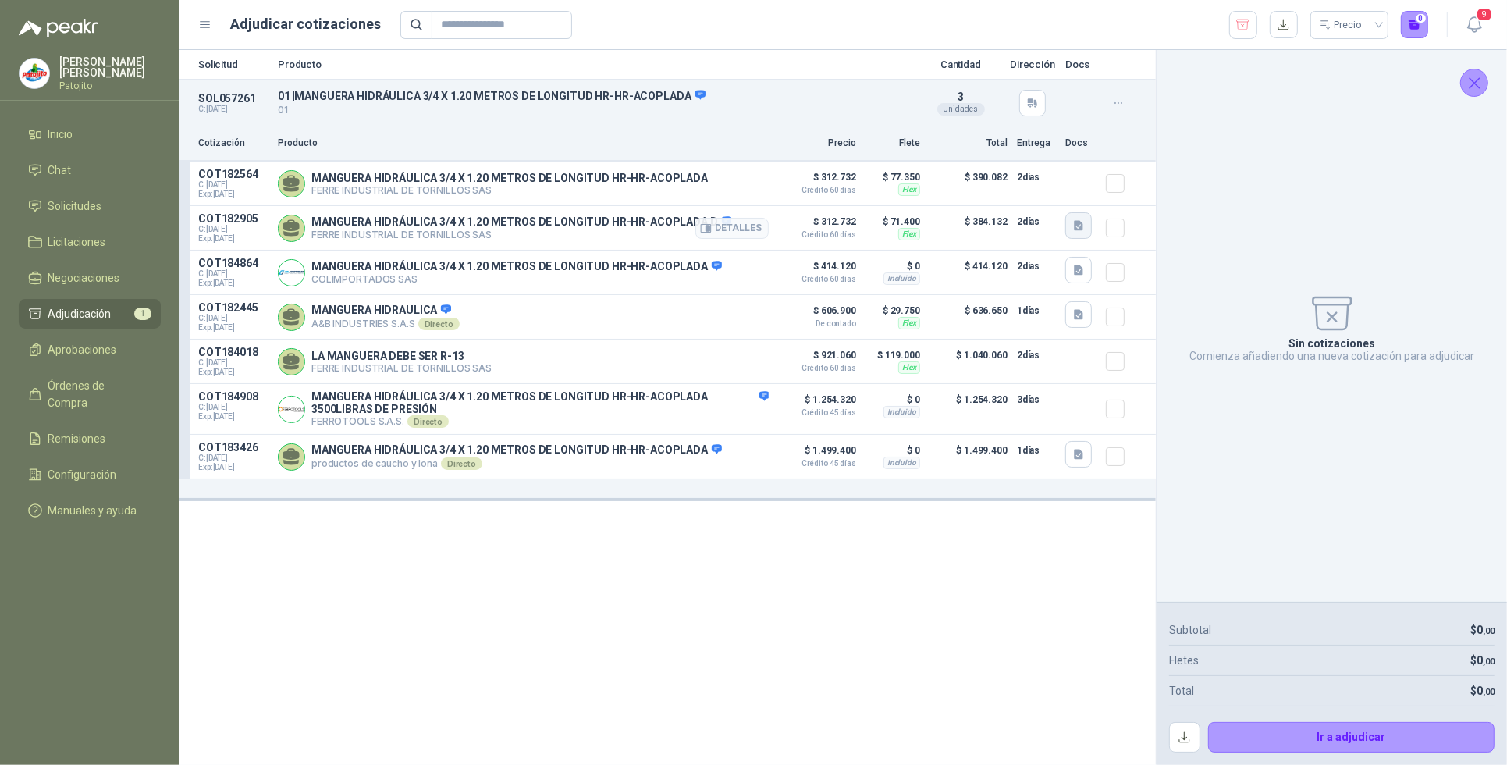
click at [1080, 228] on icon "button" at bounding box center [1079, 225] width 13 height 13
click at [704, 650] on div "Solicitud Producto Cantidad Dirección Docs SOL057261 C: [DATE] 01 | MANGUERA HI…" at bounding box center [668, 407] width 976 height 715
click at [749, 274] on button "Detalles" at bounding box center [731, 272] width 73 height 21
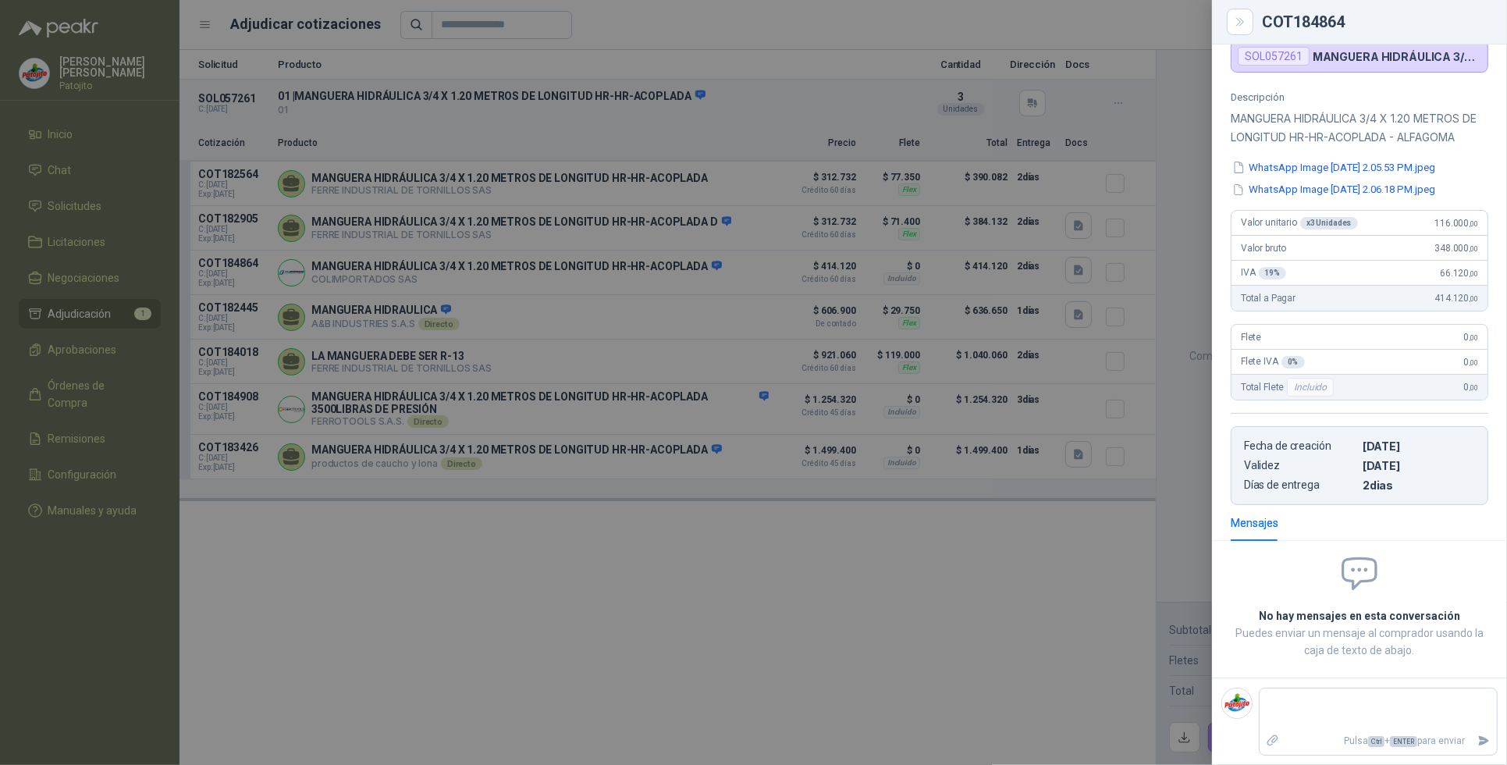
scroll to position [66, 0]
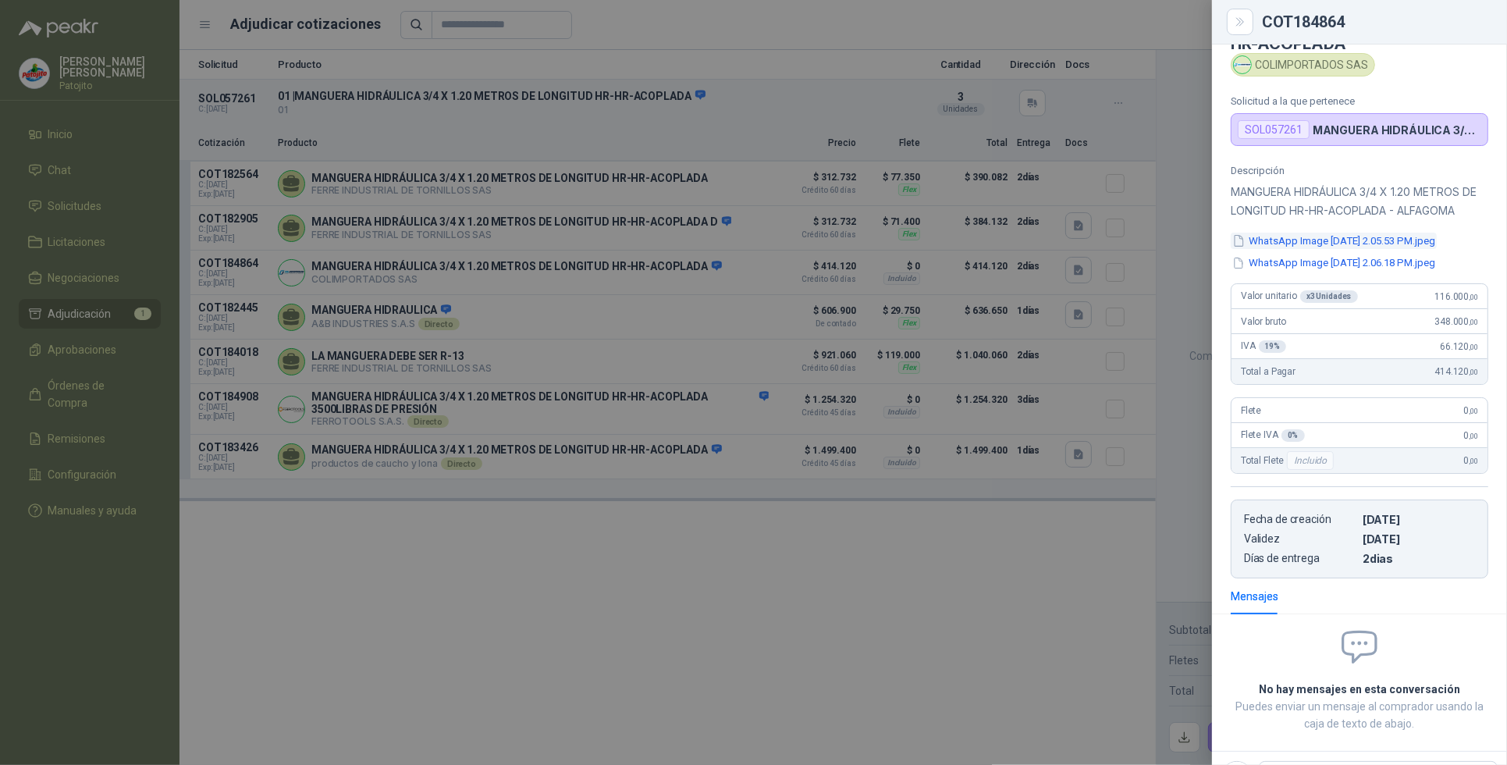
click at [1382, 249] on button "WhatsApp Image [DATE] 2.05.53 PM.jpeg" at bounding box center [1334, 241] width 206 height 16
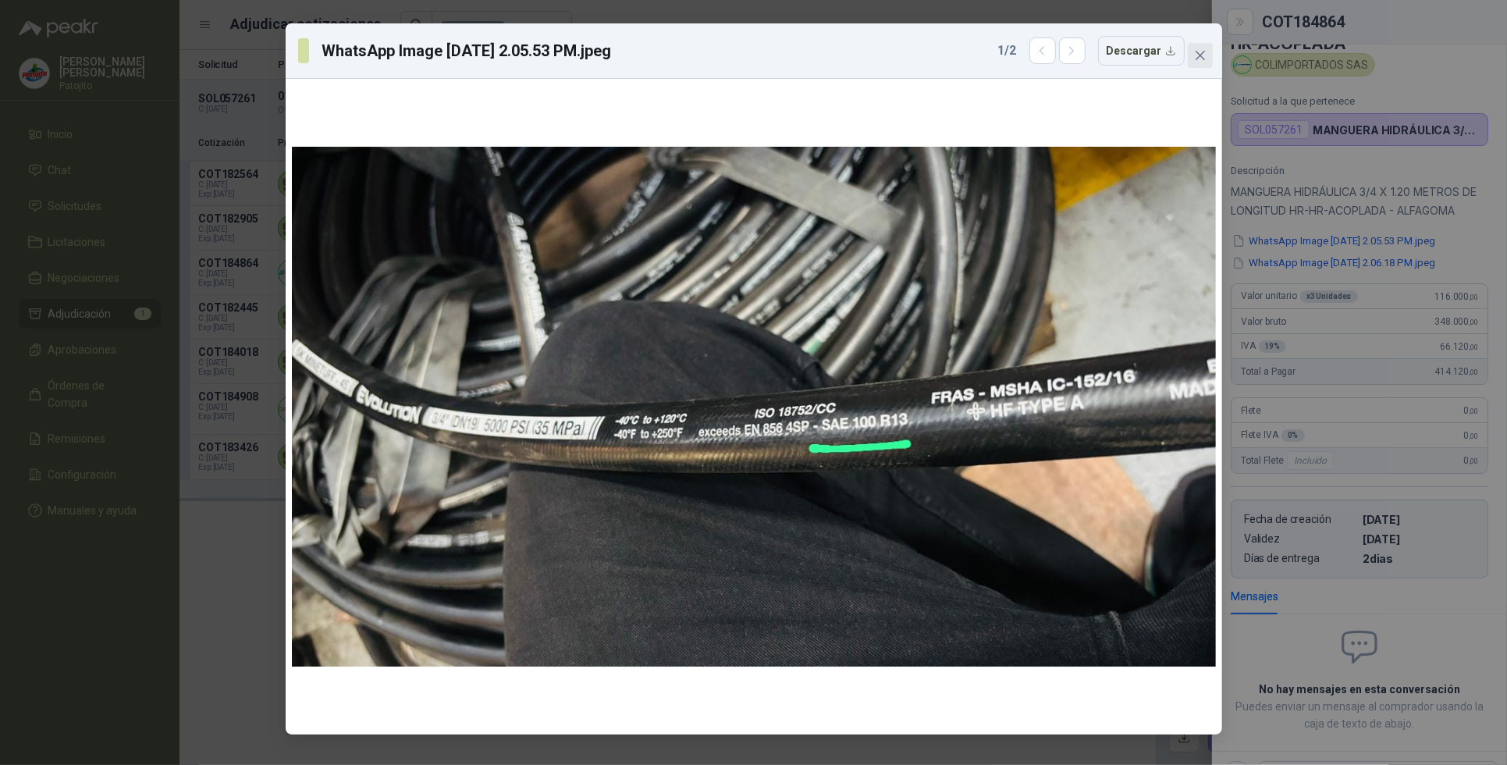
click at [1198, 56] on icon "close" at bounding box center [1200, 55] width 12 height 12
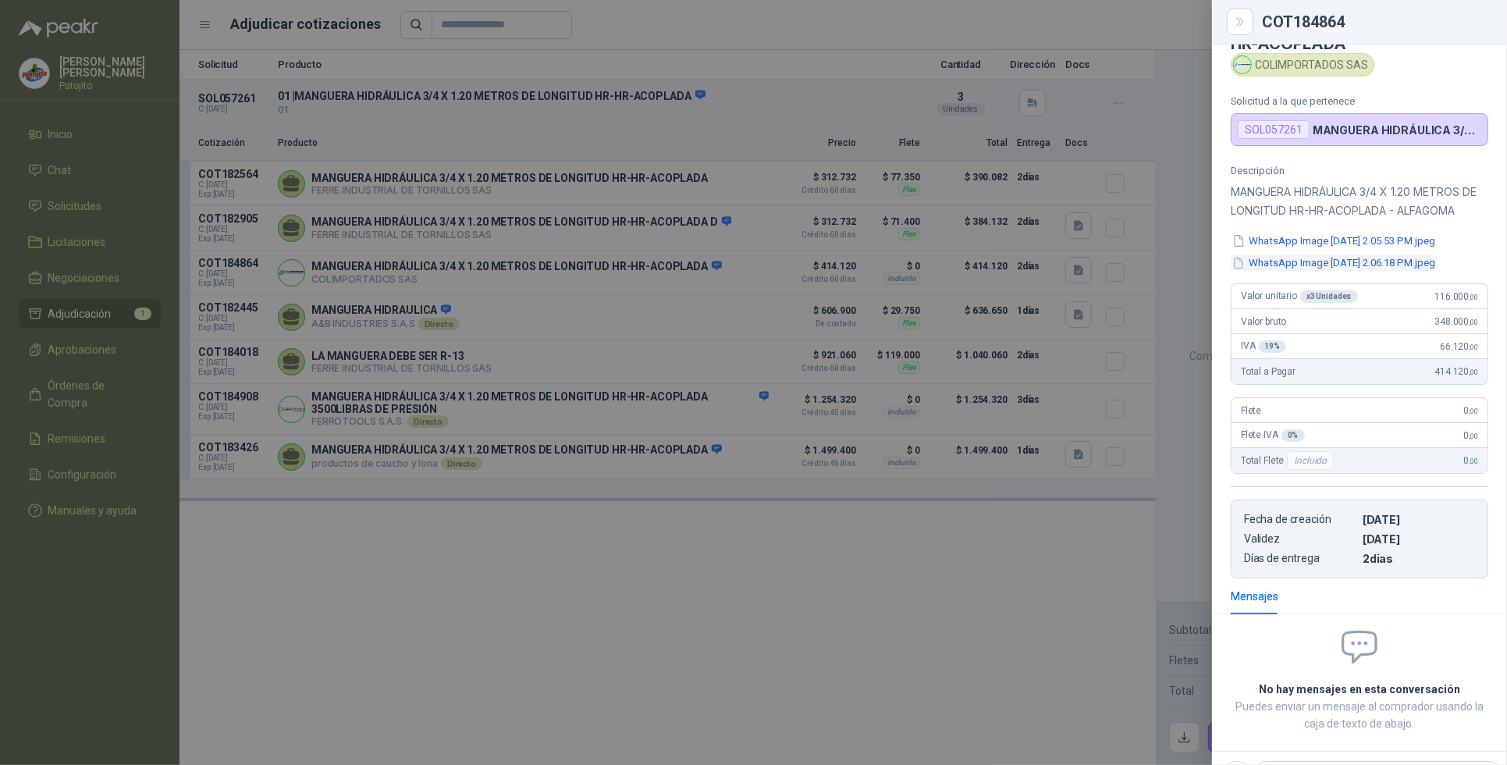
click at [1364, 272] on button "WhatsApp Image [DATE] 2.06.18 PM.jpeg" at bounding box center [1334, 263] width 206 height 16
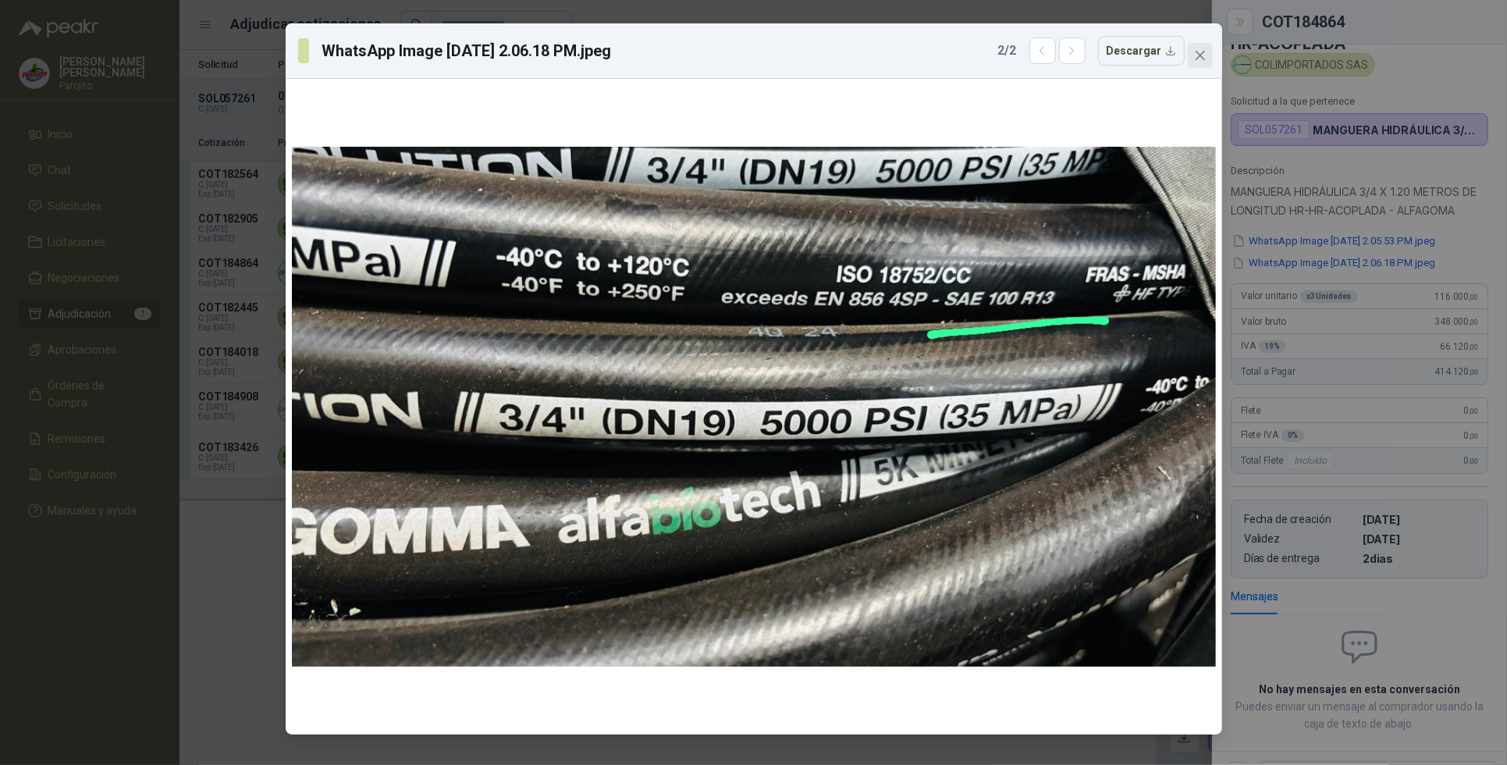
click at [1196, 49] on icon "close" at bounding box center [1200, 55] width 12 height 12
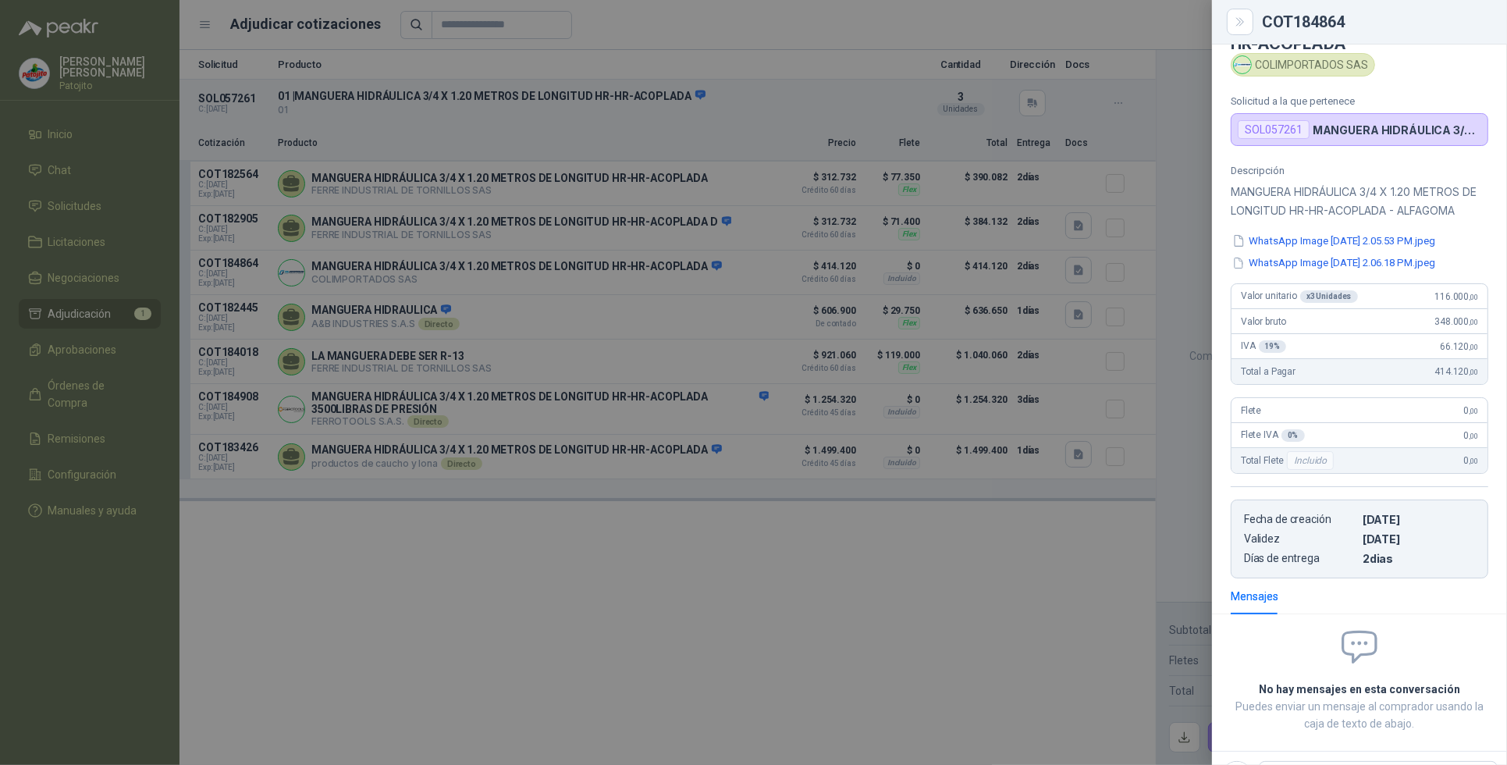
drag, startPoint x: 1245, startPoint y: 27, endPoint x: 1238, endPoint y: 47, distance: 20.7
click at [1245, 26] on icon "Close" at bounding box center [1240, 22] width 13 height 13
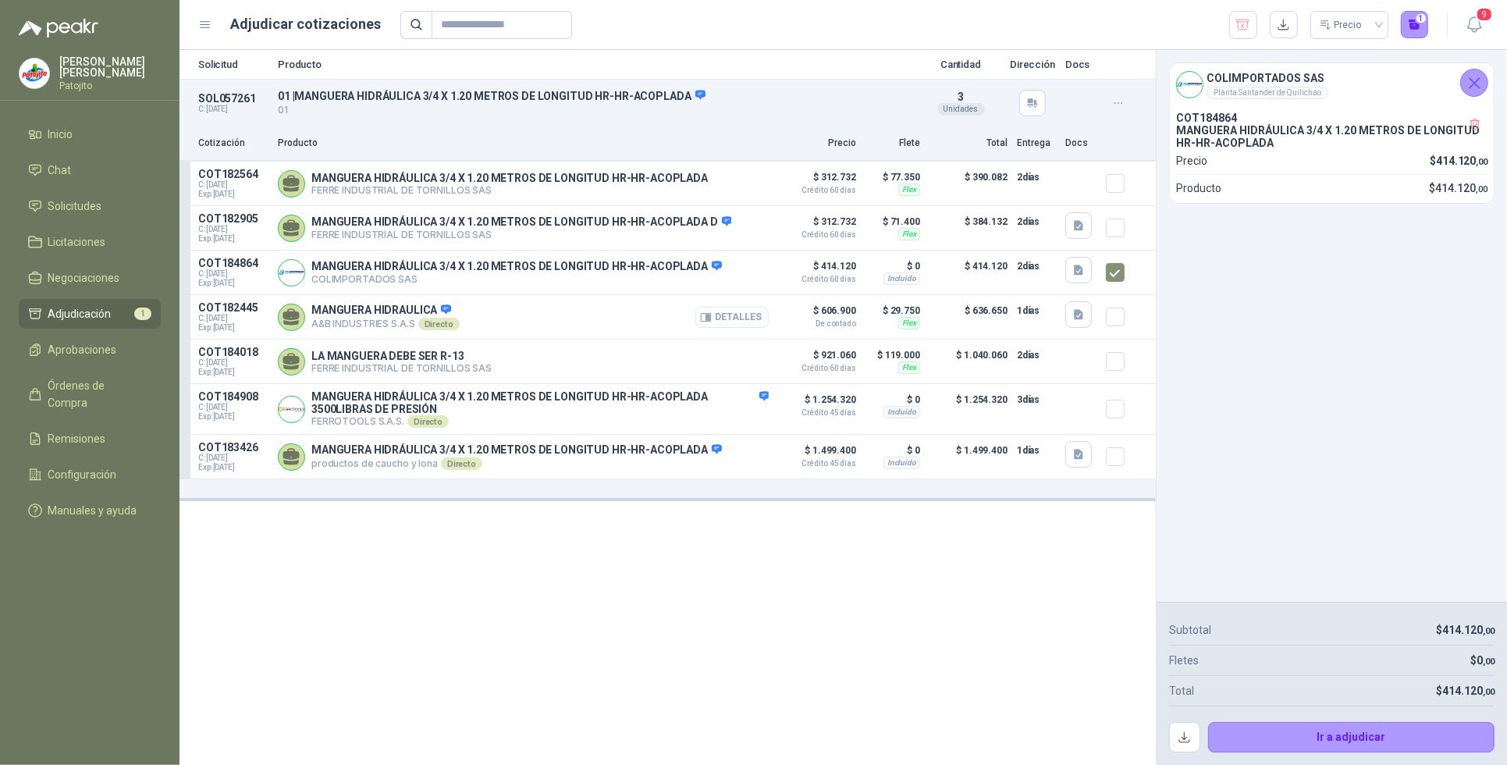
click at [749, 317] on button "Detalles" at bounding box center [731, 317] width 73 height 21
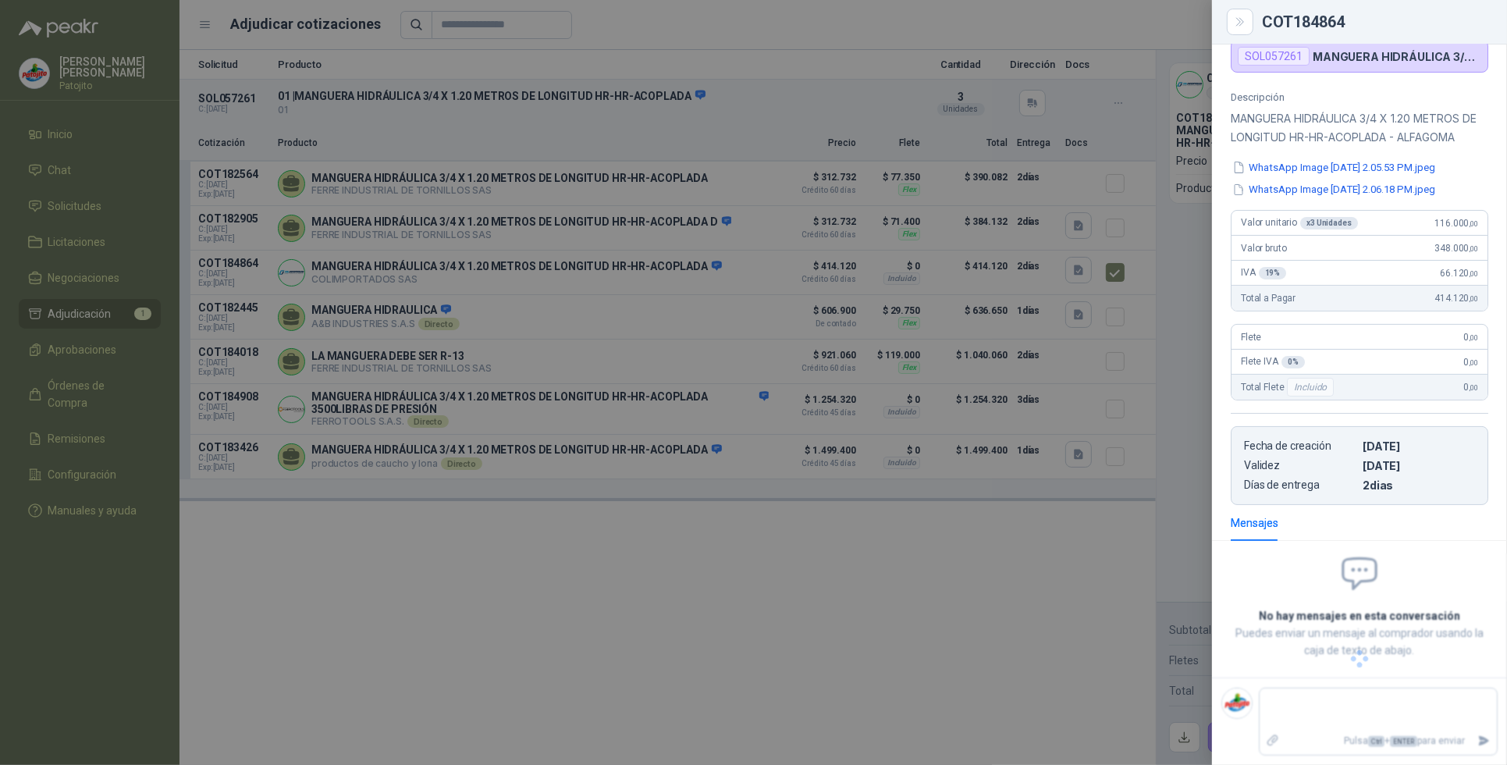
scroll to position [84, 0]
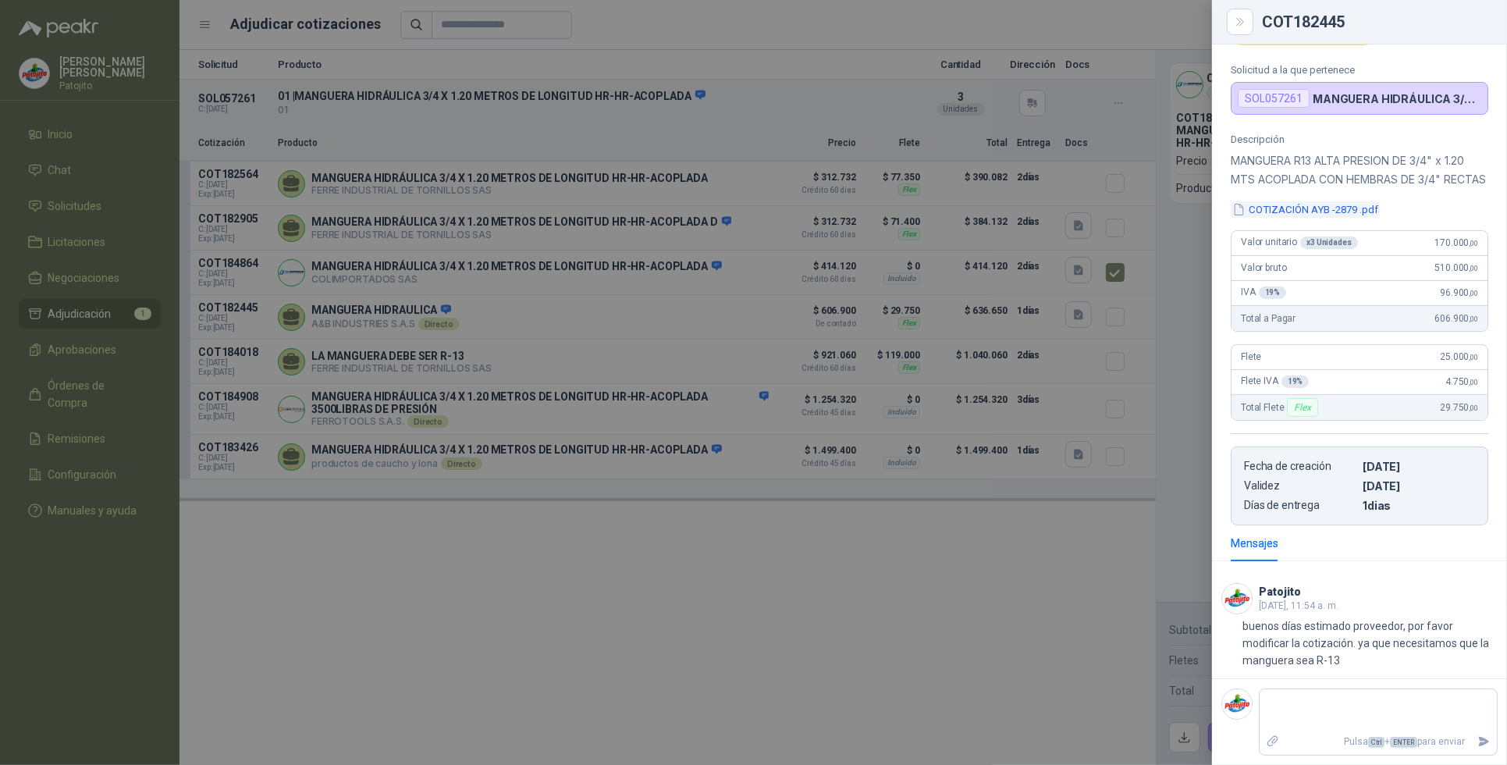
click at [1307, 205] on button "COTIZACIÓN AYB -2879 .pdf" at bounding box center [1305, 209] width 149 height 16
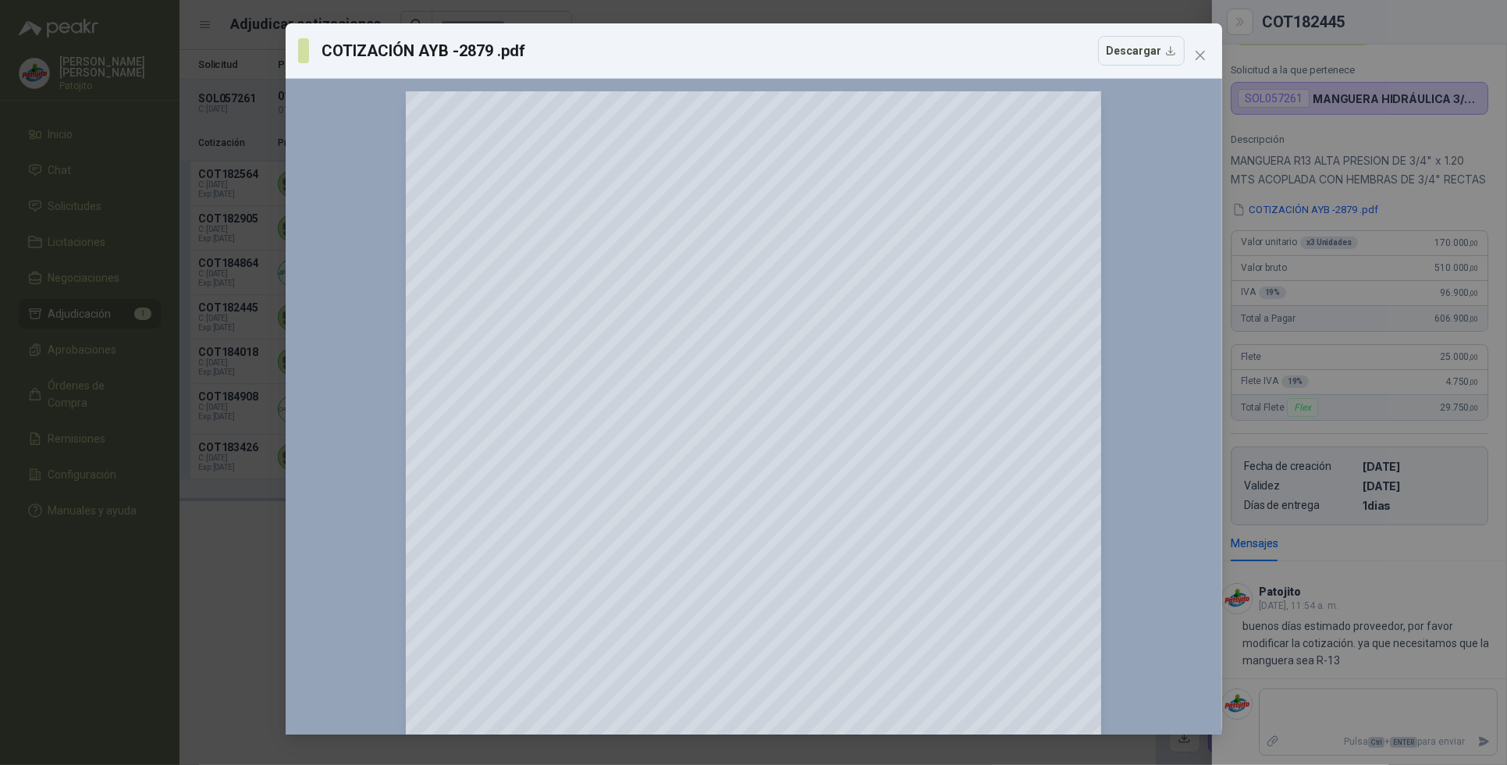
click at [1202, 51] on icon "close" at bounding box center [1200, 55] width 12 height 12
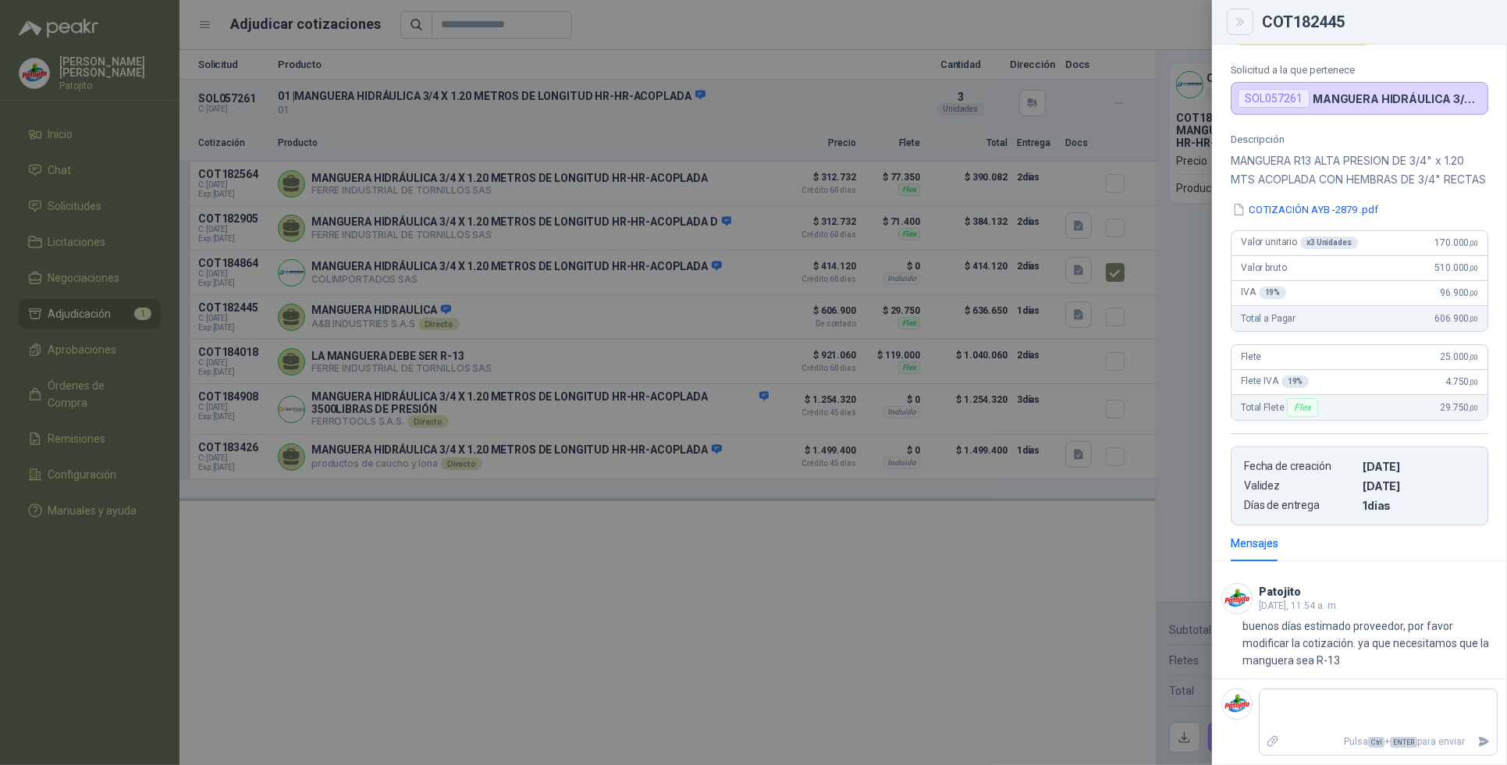
click at [1241, 22] on icon "Close" at bounding box center [1240, 22] width 13 height 13
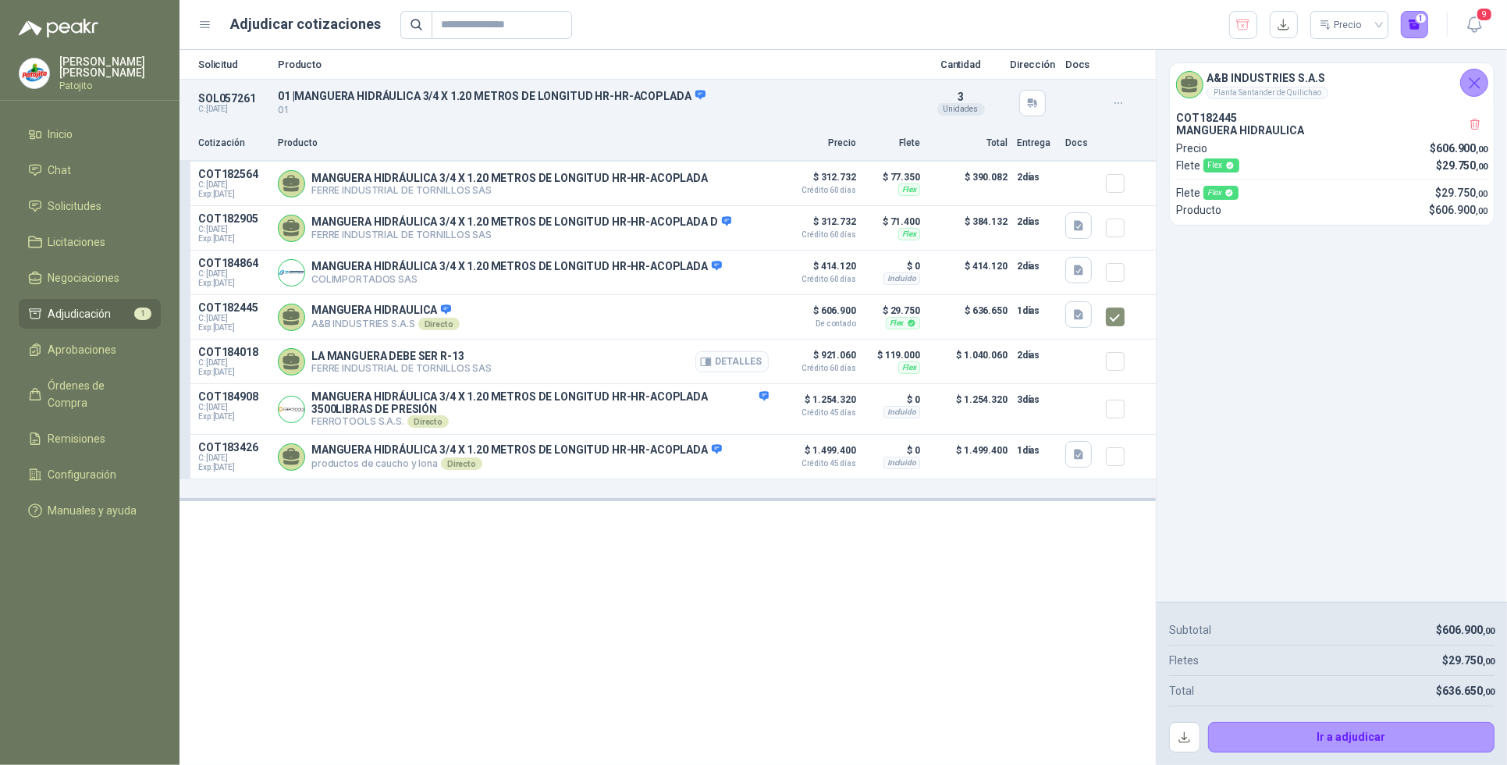
click at [757, 361] on button "Detalles" at bounding box center [731, 361] width 73 height 21
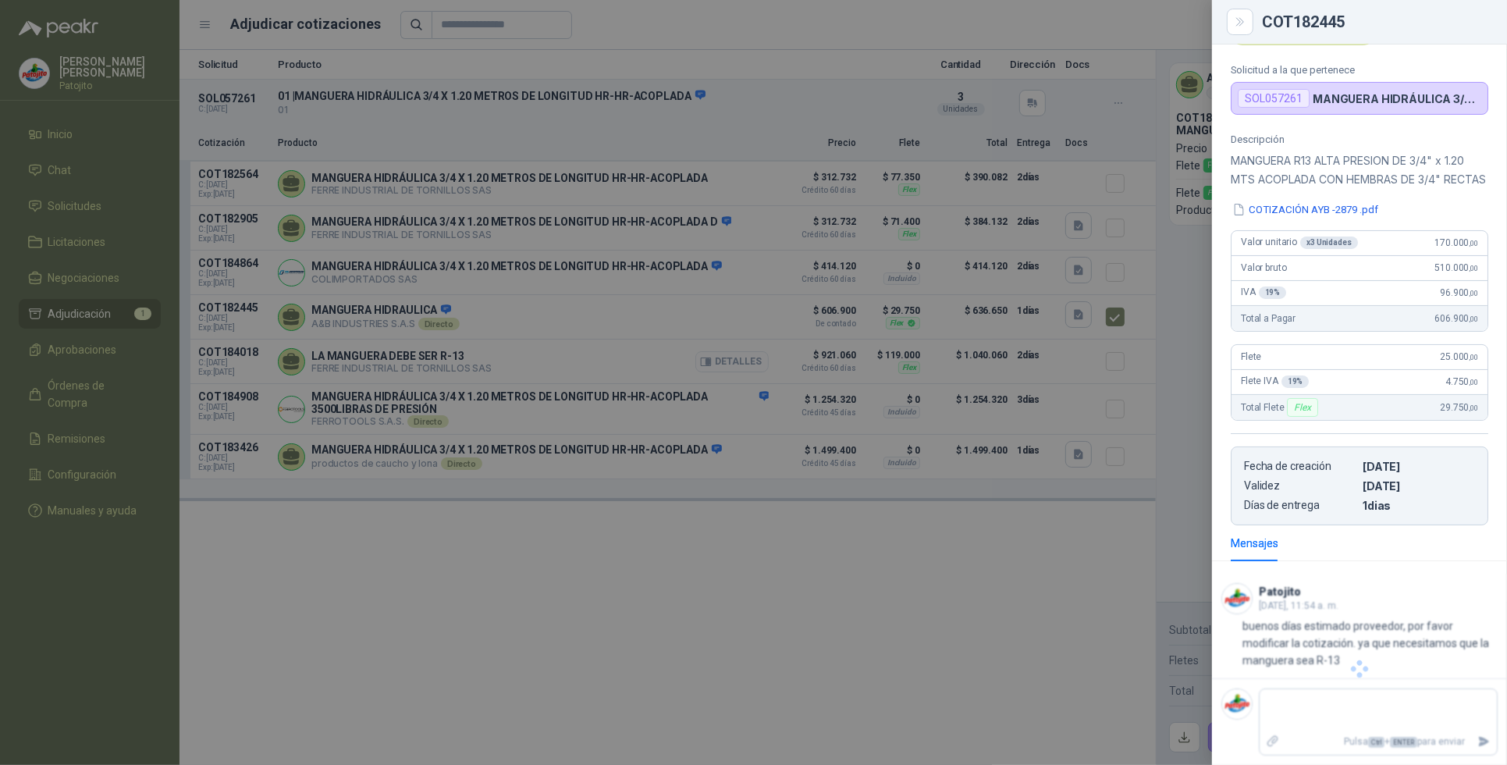
scroll to position [0, 0]
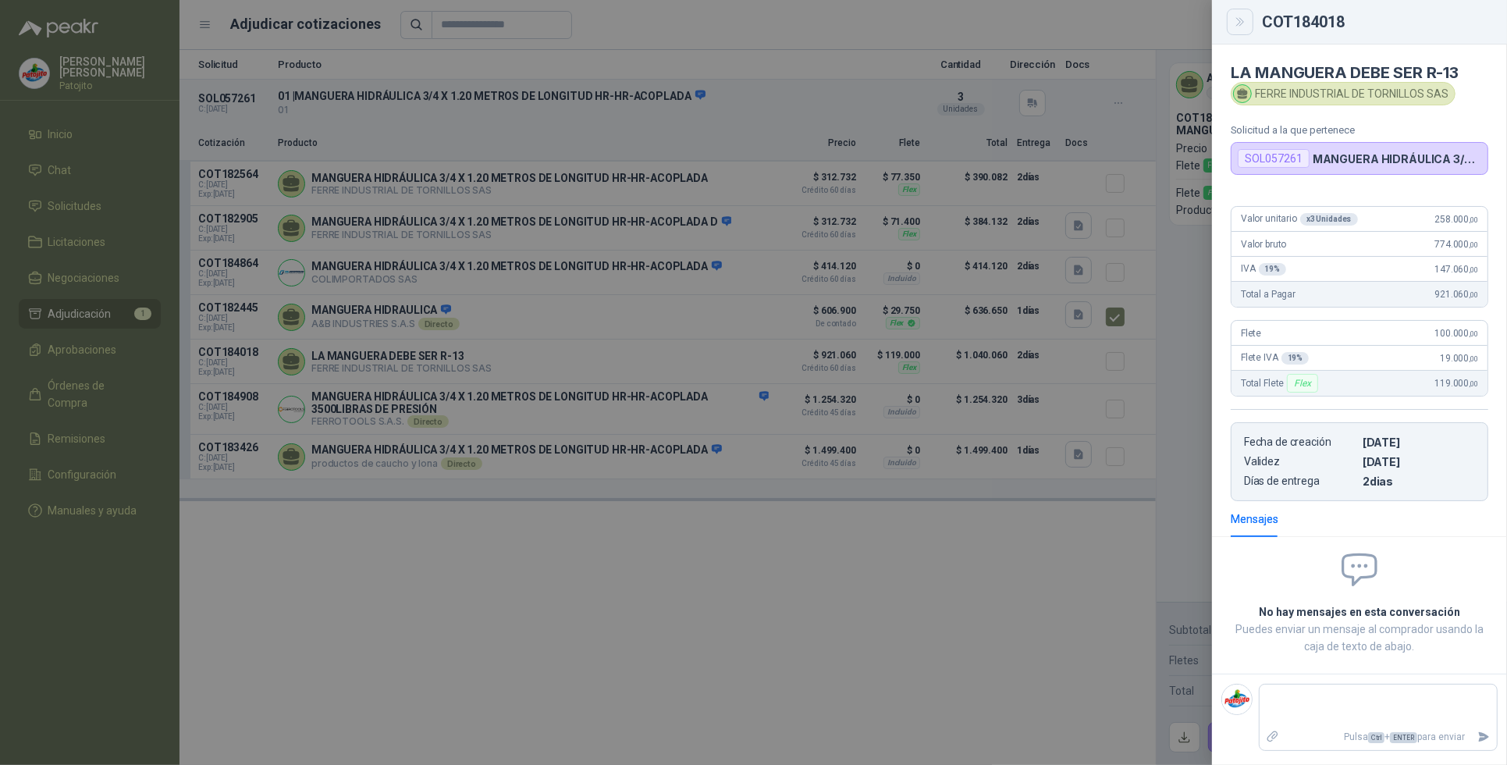
click at [1243, 26] on icon "Close" at bounding box center [1240, 22] width 13 height 13
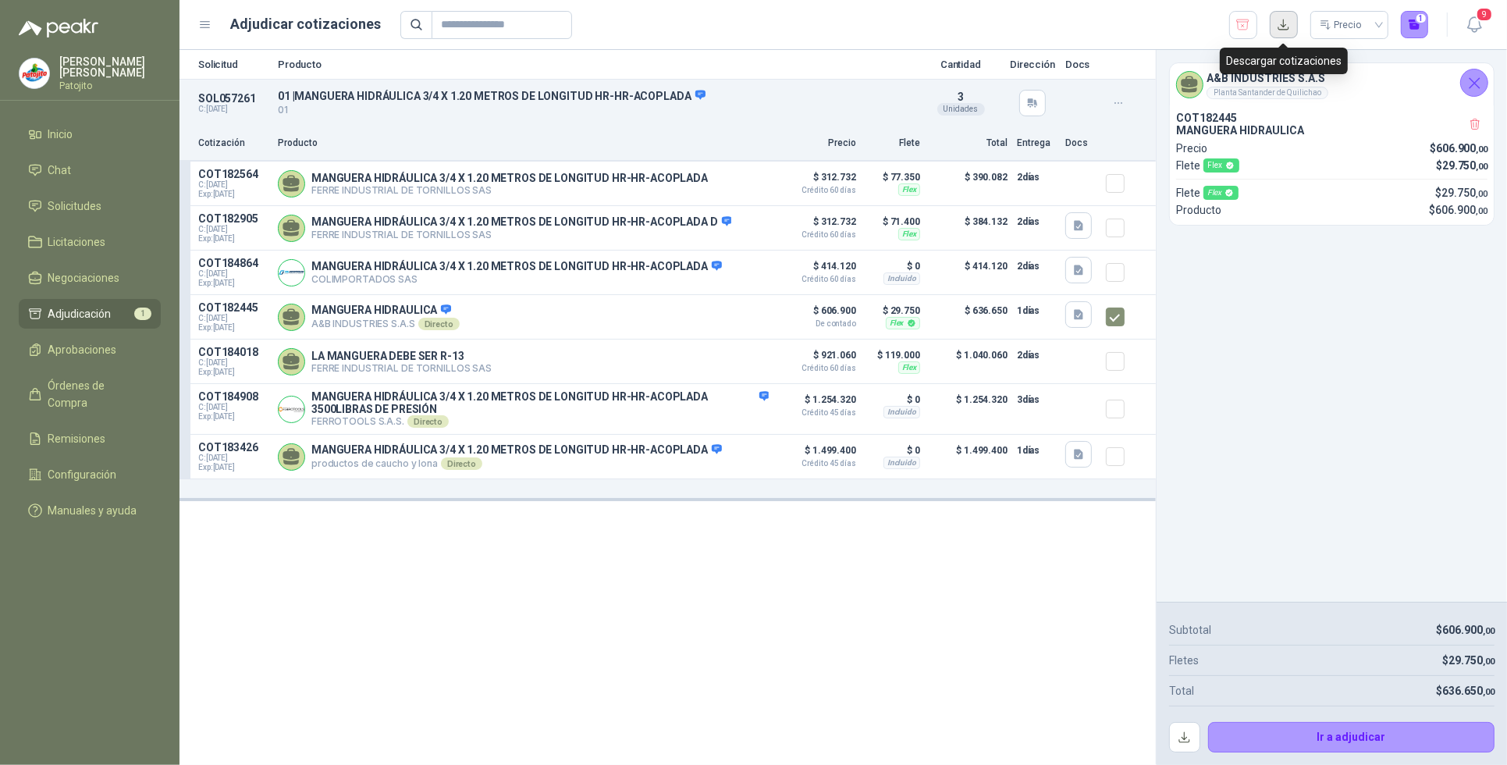
click at [1284, 20] on button "button" at bounding box center [1284, 25] width 28 height 28
click at [88, 199] on span "Solicitudes" at bounding box center [75, 205] width 54 height 17
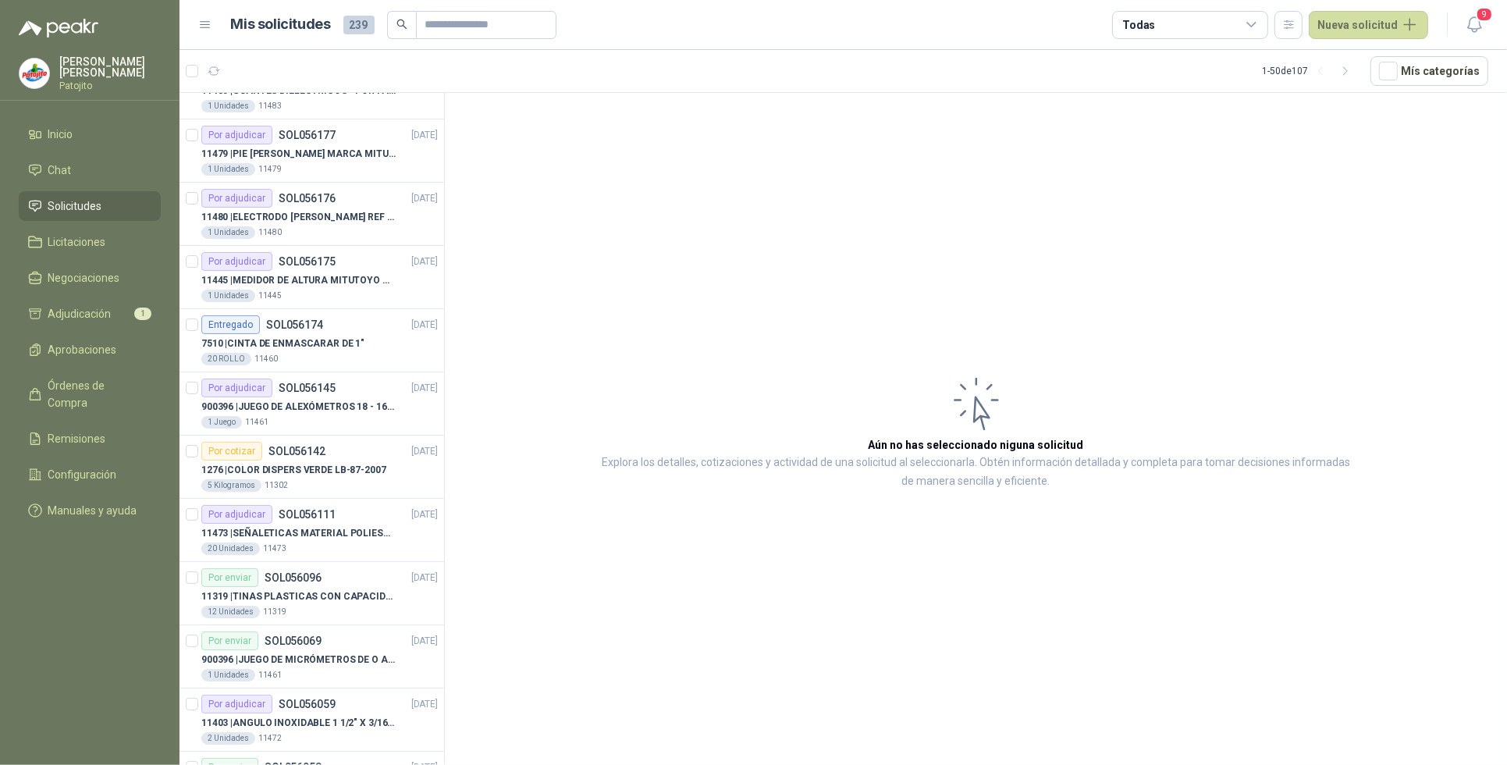
scroll to position [2513, 0]
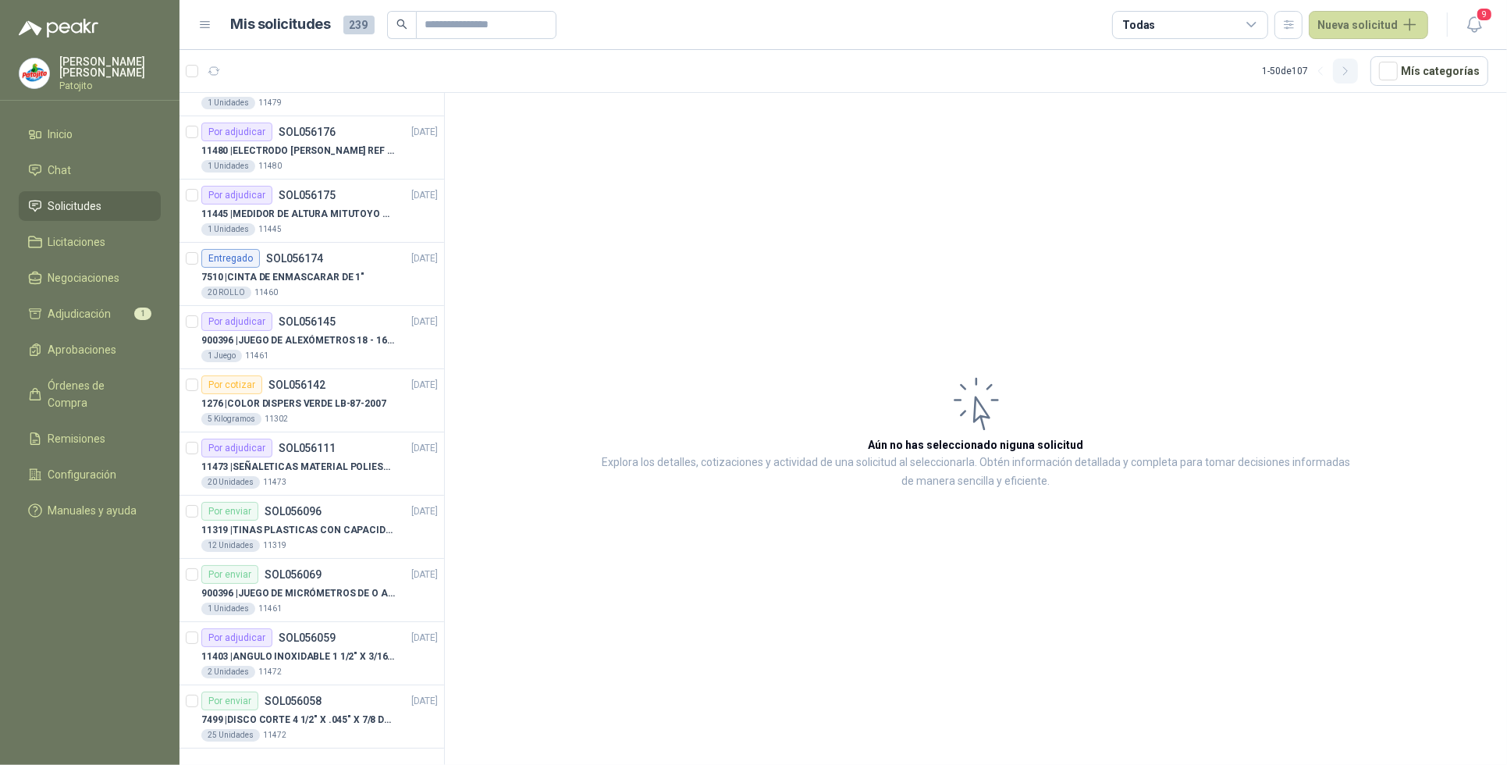
click at [1353, 69] on icon "button" at bounding box center [1345, 71] width 13 height 13
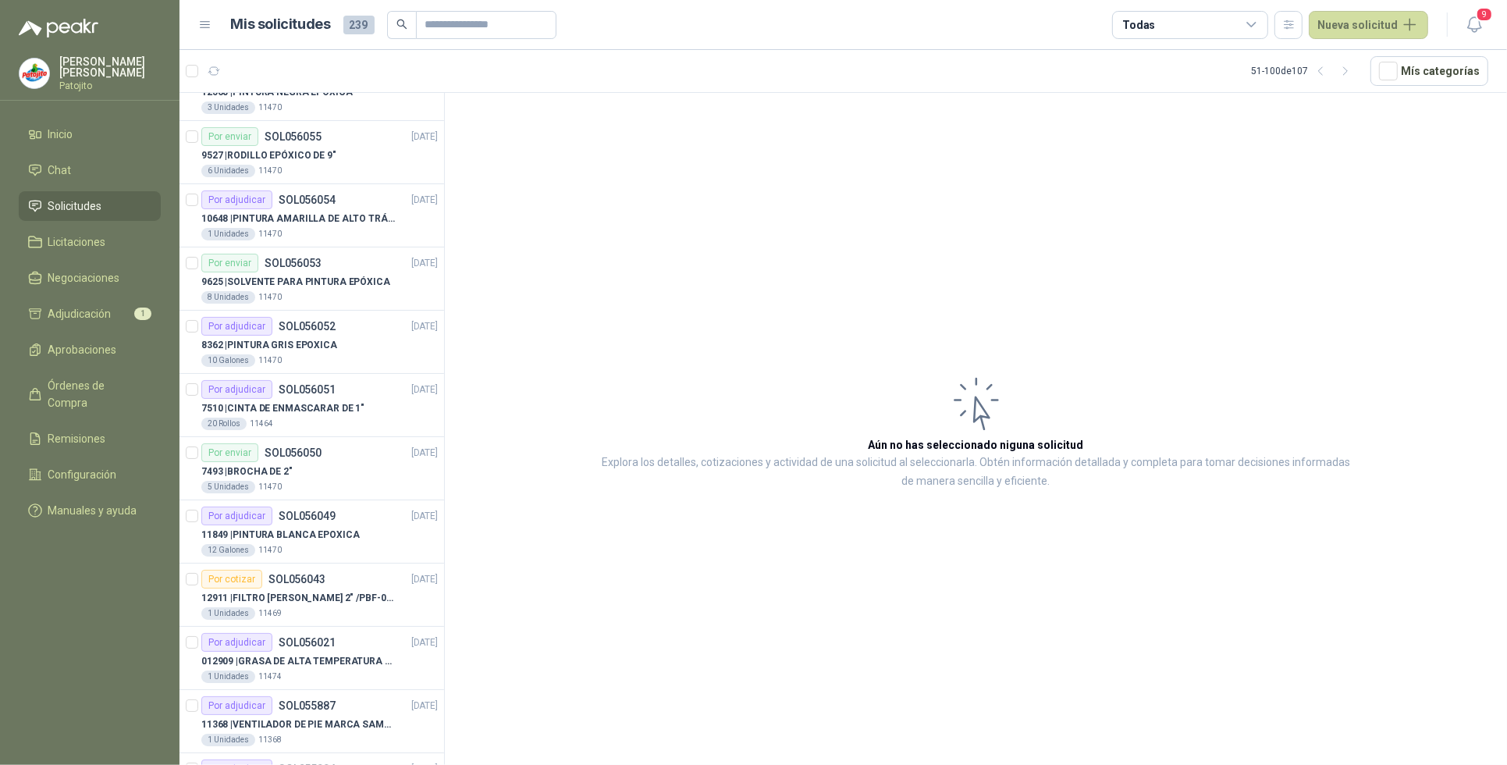
scroll to position [0, 0]
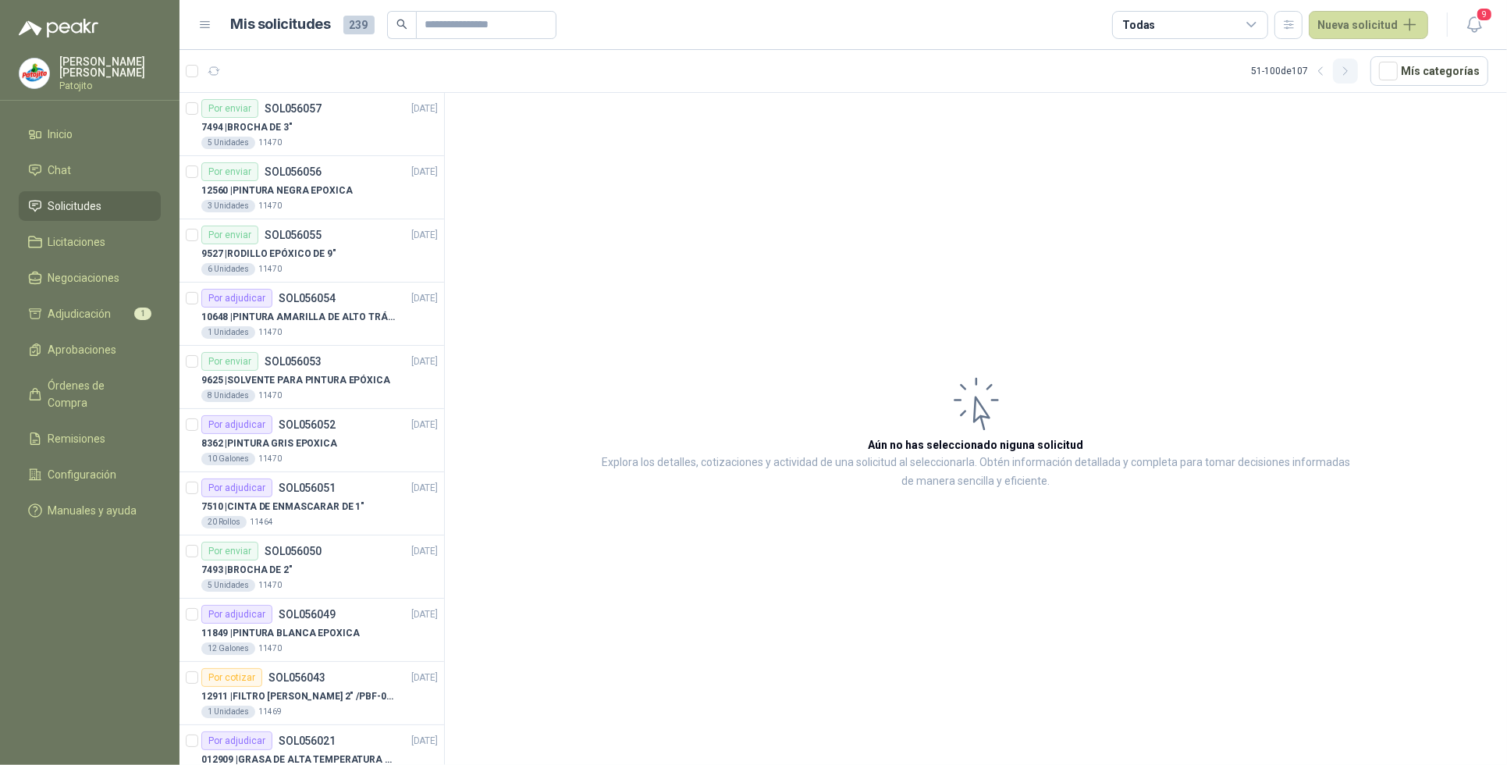
click at [1352, 73] on icon "button" at bounding box center [1345, 71] width 13 height 13
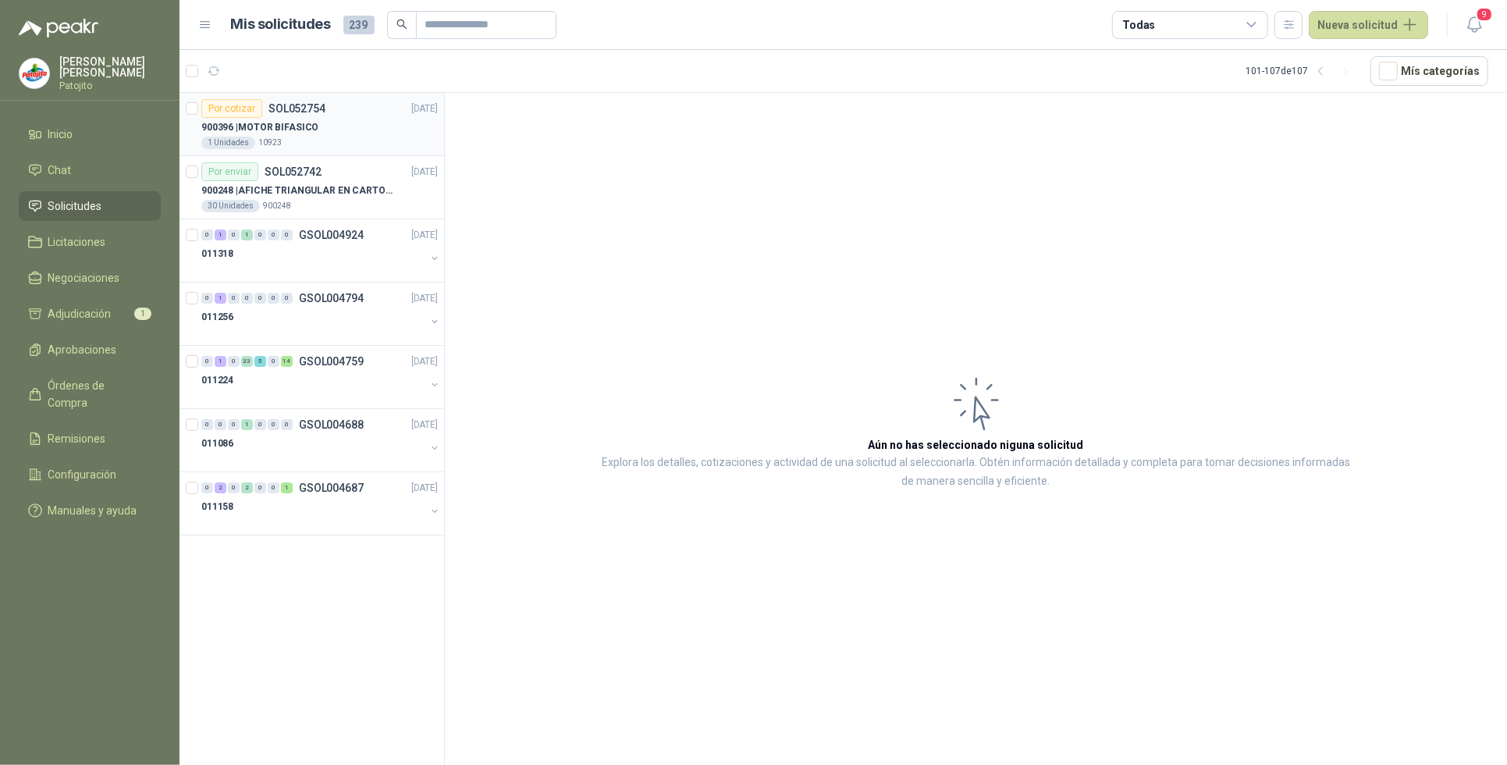
click at [305, 126] on p "900396 | MOTOR BIFASICO" at bounding box center [259, 127] width 117 height 15
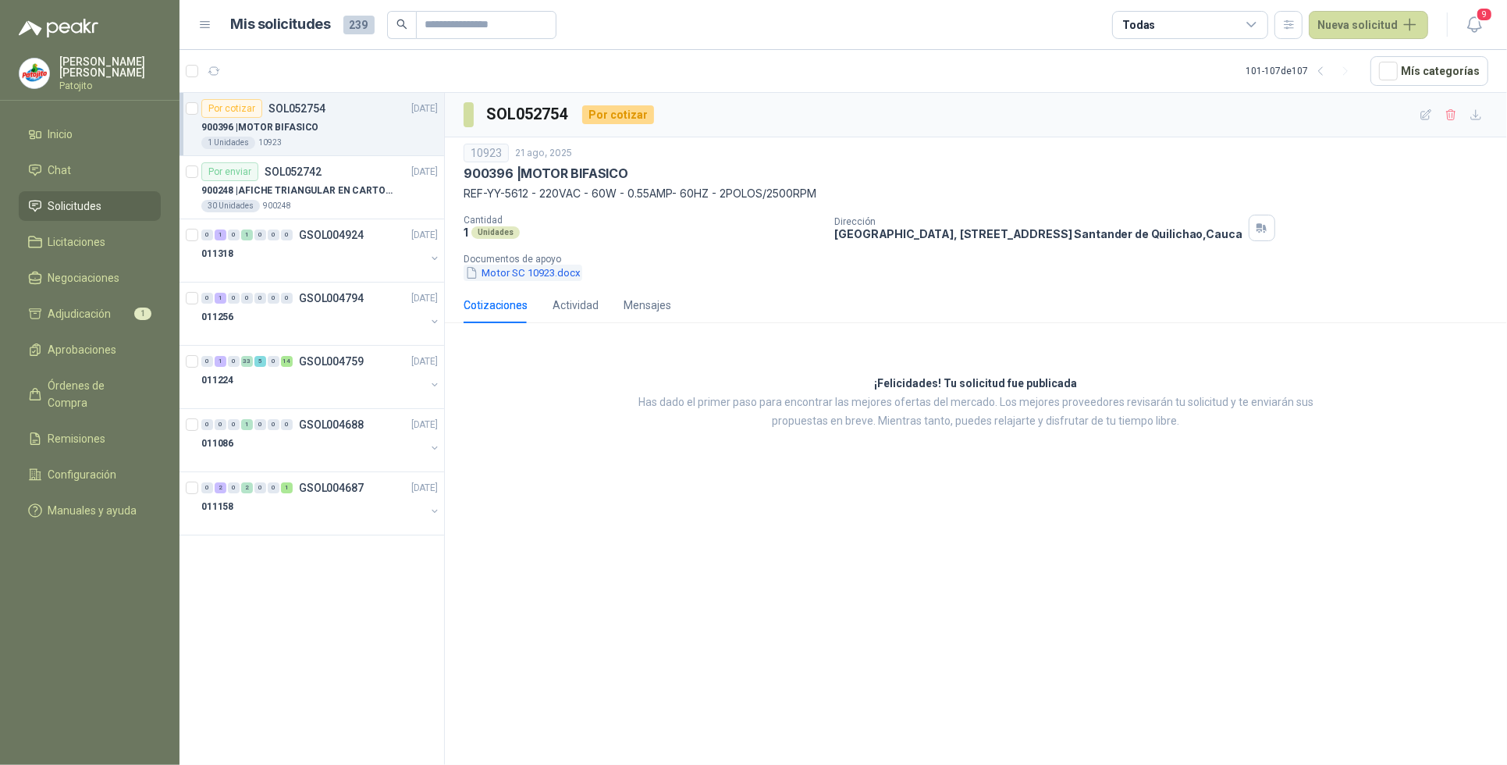
click at [532, 272] on button "Motor SC 10923.docx" at bounding box center [523, 273] width 119 height 16
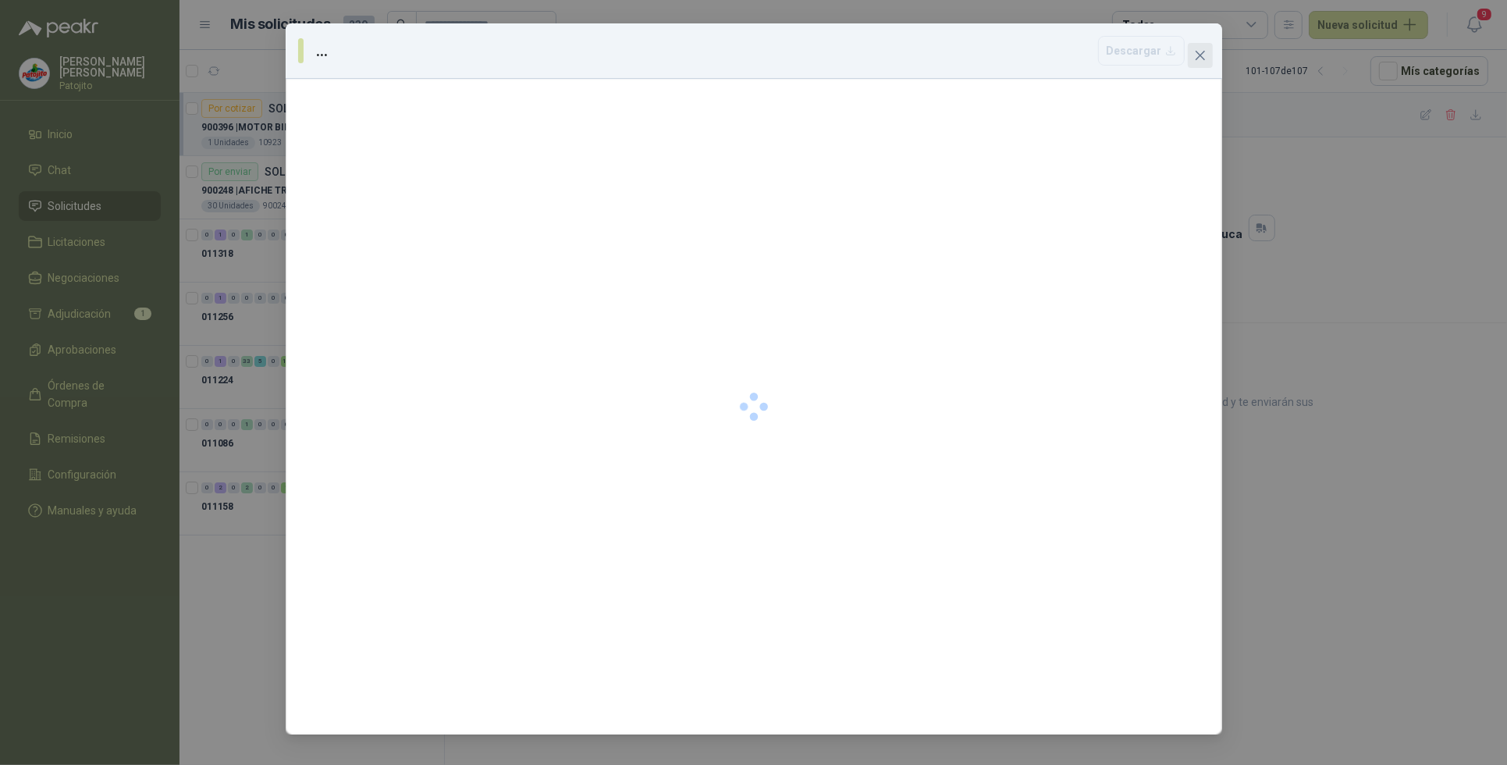
click at [1204, 55] on icon "close" at bounding box center [1200, 55] width 12 height 12
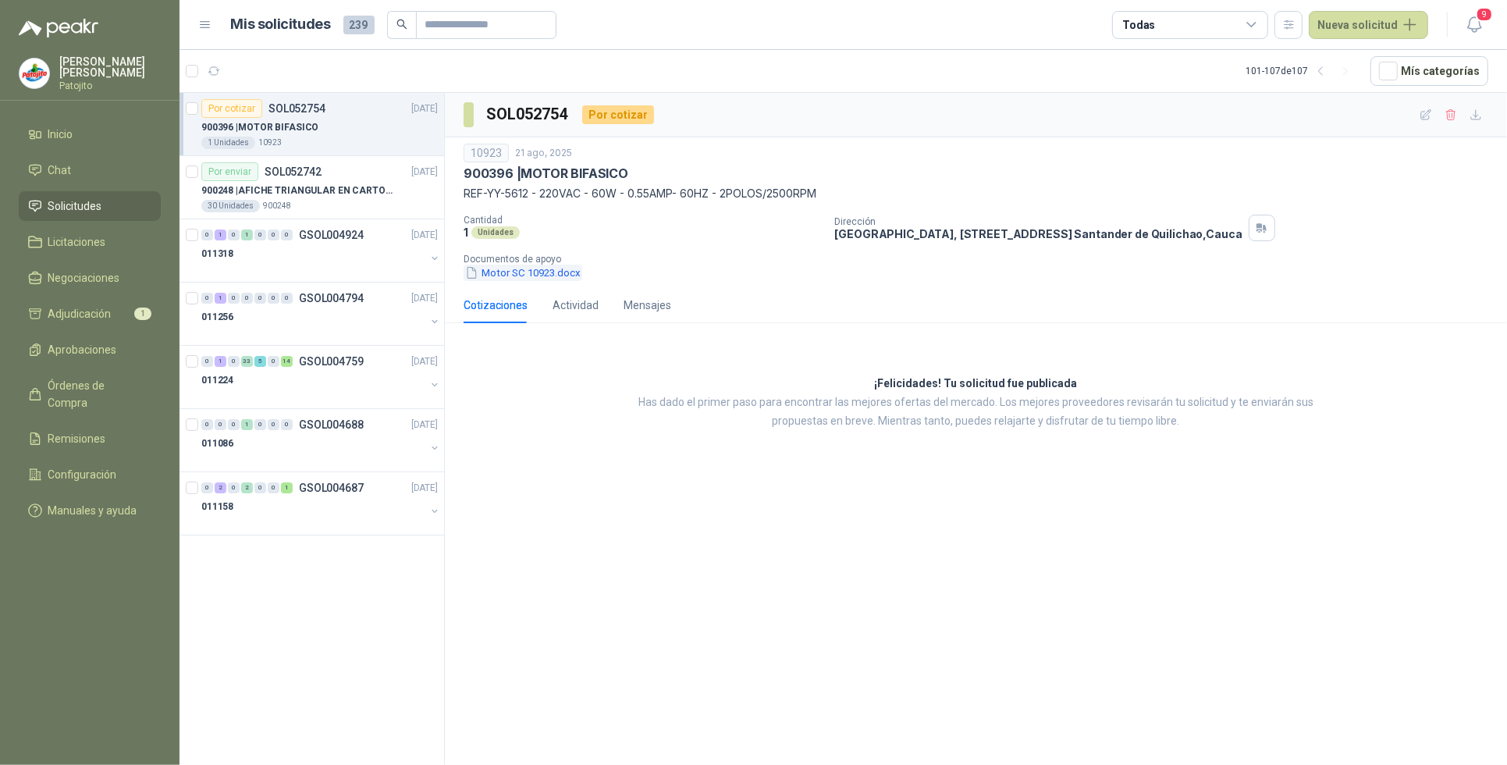
click at [544, 277] on button "Motor SC 10923.docx" at bounding box center [523, 273] width 119 height 16
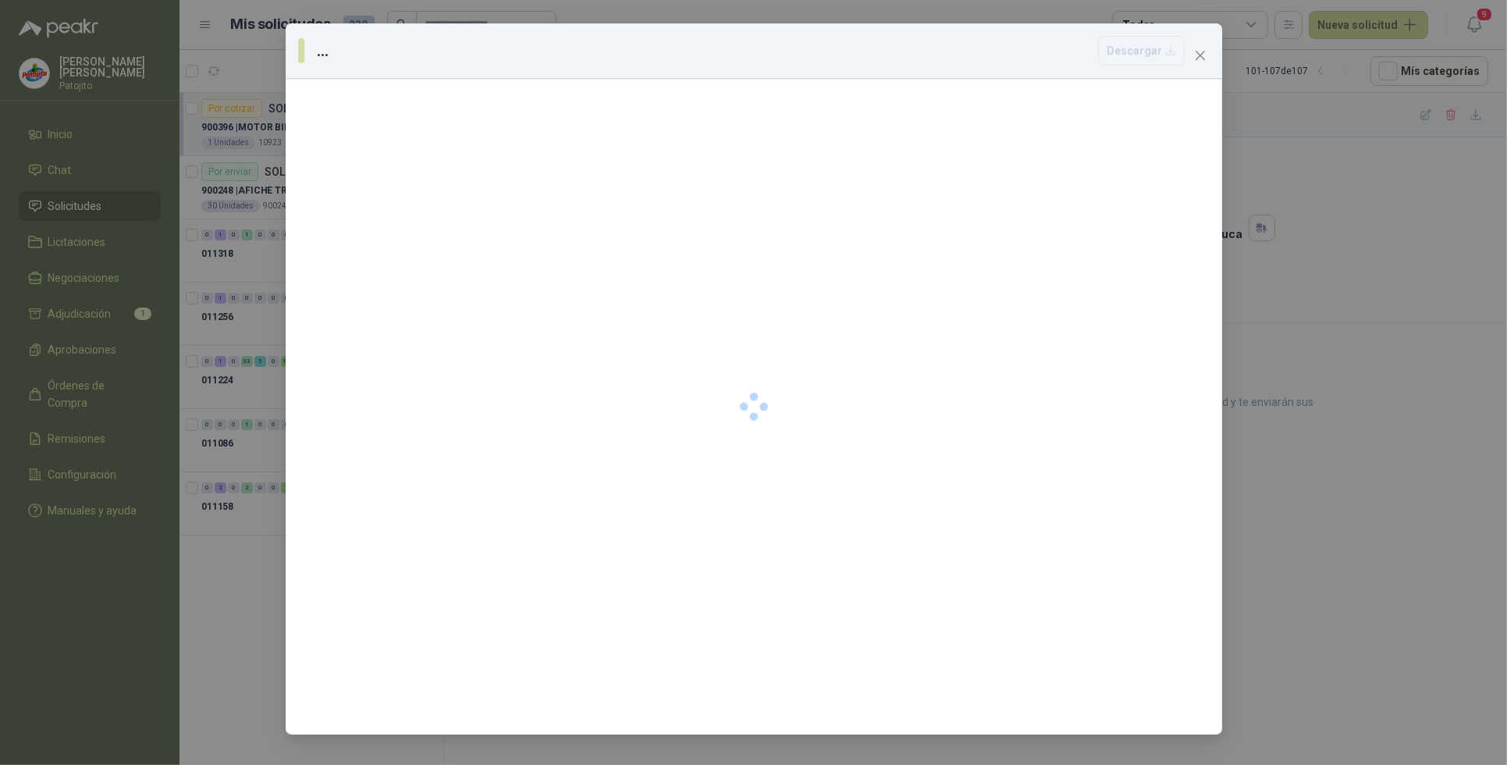
click at [544, 277] on div at bounding box center [754, 407] width 937 height 656
click at [1208, 55] on span "Close" at bounding box center [1200, 55] width 25 height 12
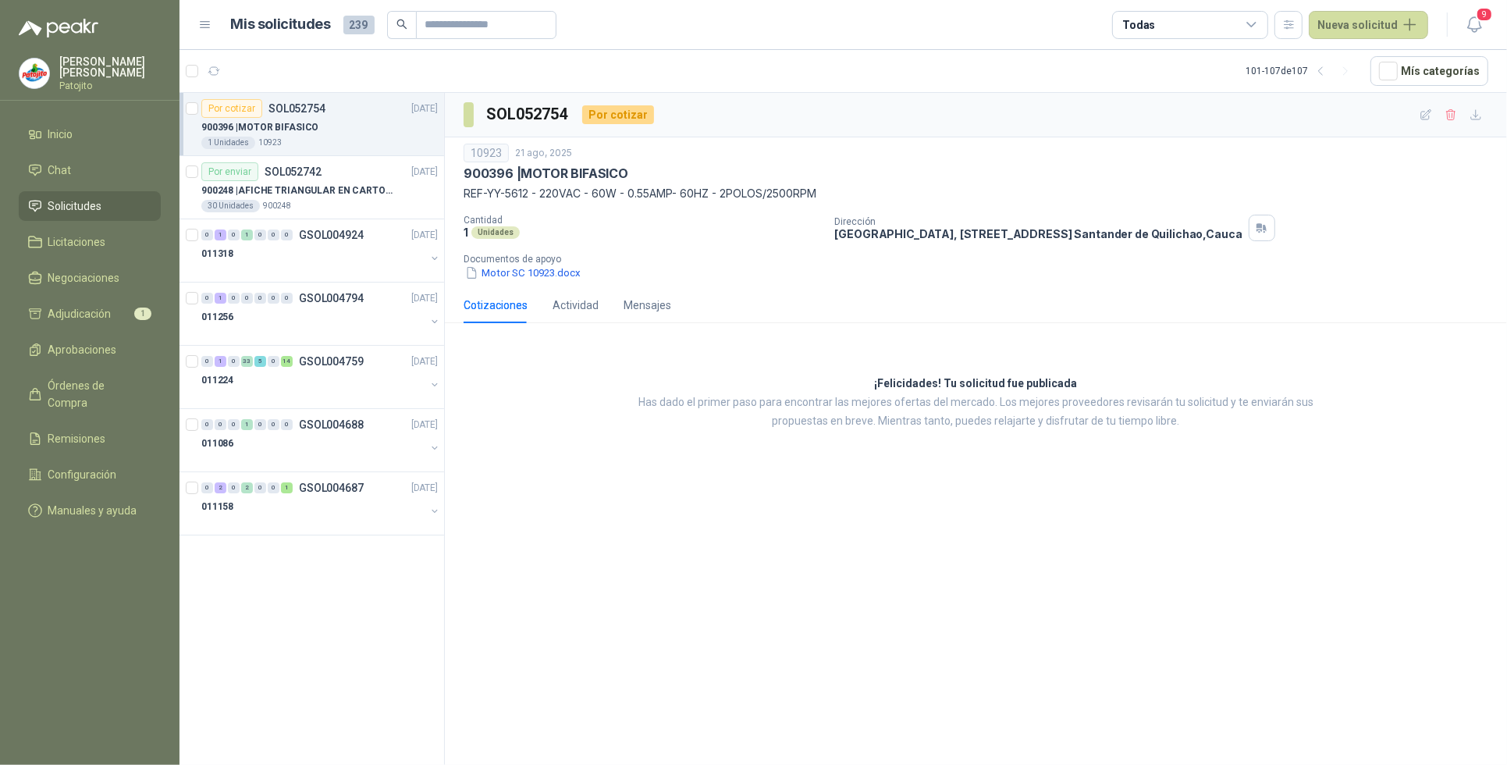
drag, startPoint x: 835, startPoint y: 190, endPoint x: 461, endPoint y: 174, distance: 375.0
click at [461, 174] on div "10923 [DATE] 900396 | MOTOR BIFASICO REF-YY-5612 - 220VAC - 60W - 0.55AMP- 60HZ…" at bounding box center [976, 212] width 1062 height 150
copy div "900396 | MOTOR BIFASICO REF-YY-5612 - 220VAC - 60W - 0.55AMP- 60HZ - 2POLOS/250…"
click at [66, 239] on span "Licitaciones" at bounding box center [77, 241] width 58 height 17
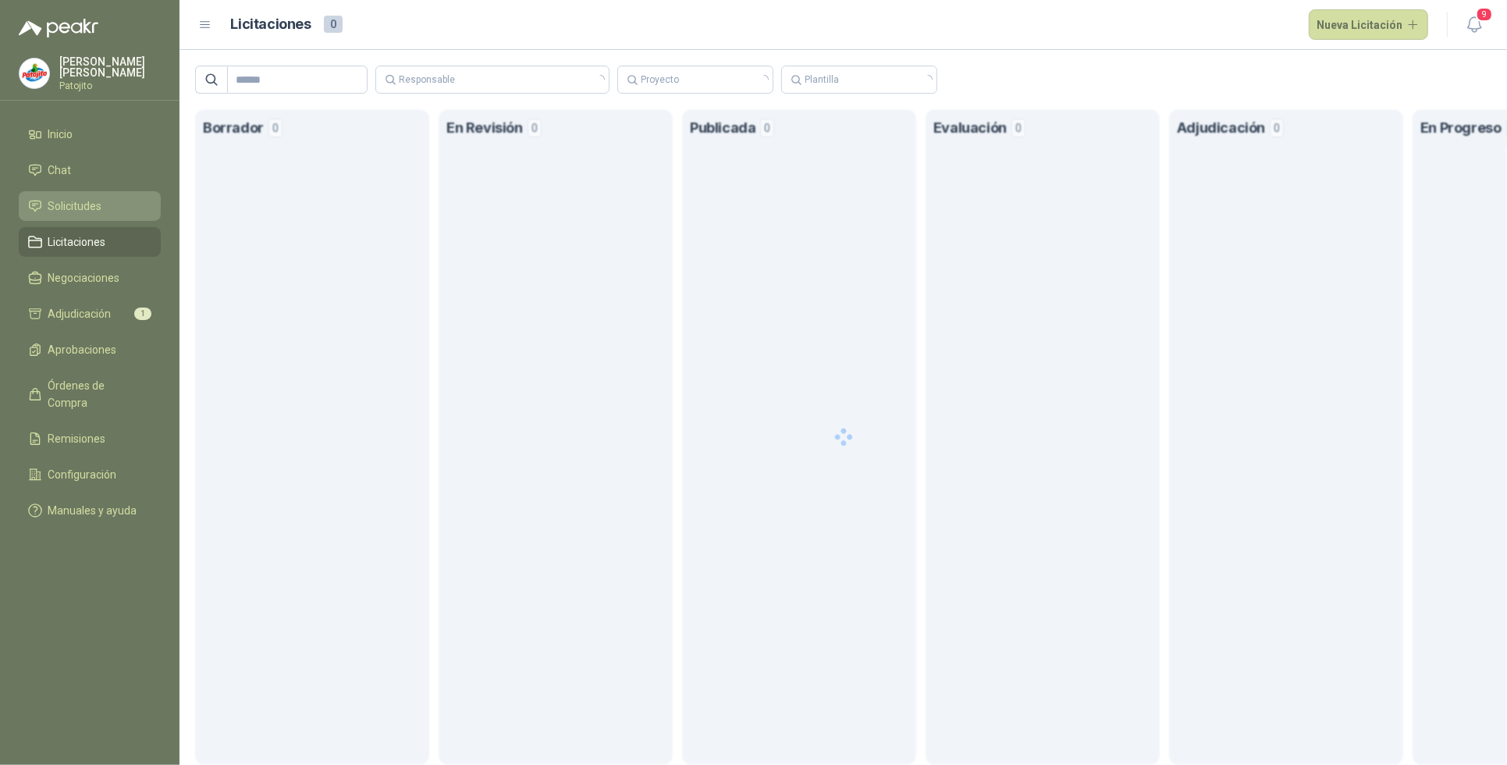
click at [80, 208] on span "Solicitudes" at bounding box center [75, 205] width 54 height 17
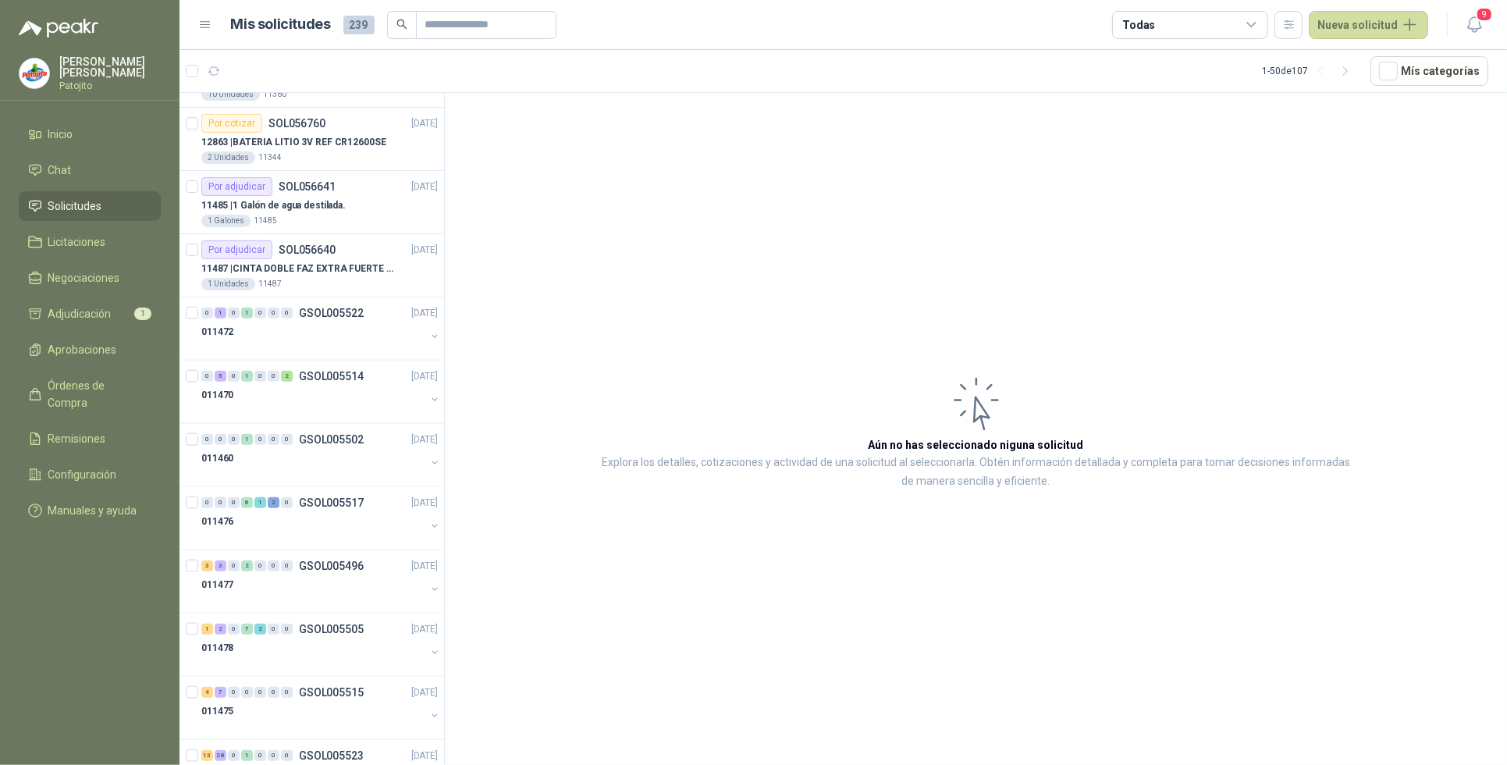
scroll to position [1561, 0]
click at [359, 152] on p "12863 | BATERIA LITIO 3V REF CR12600SE" at bounding box center [293, 147] width 185 height 15
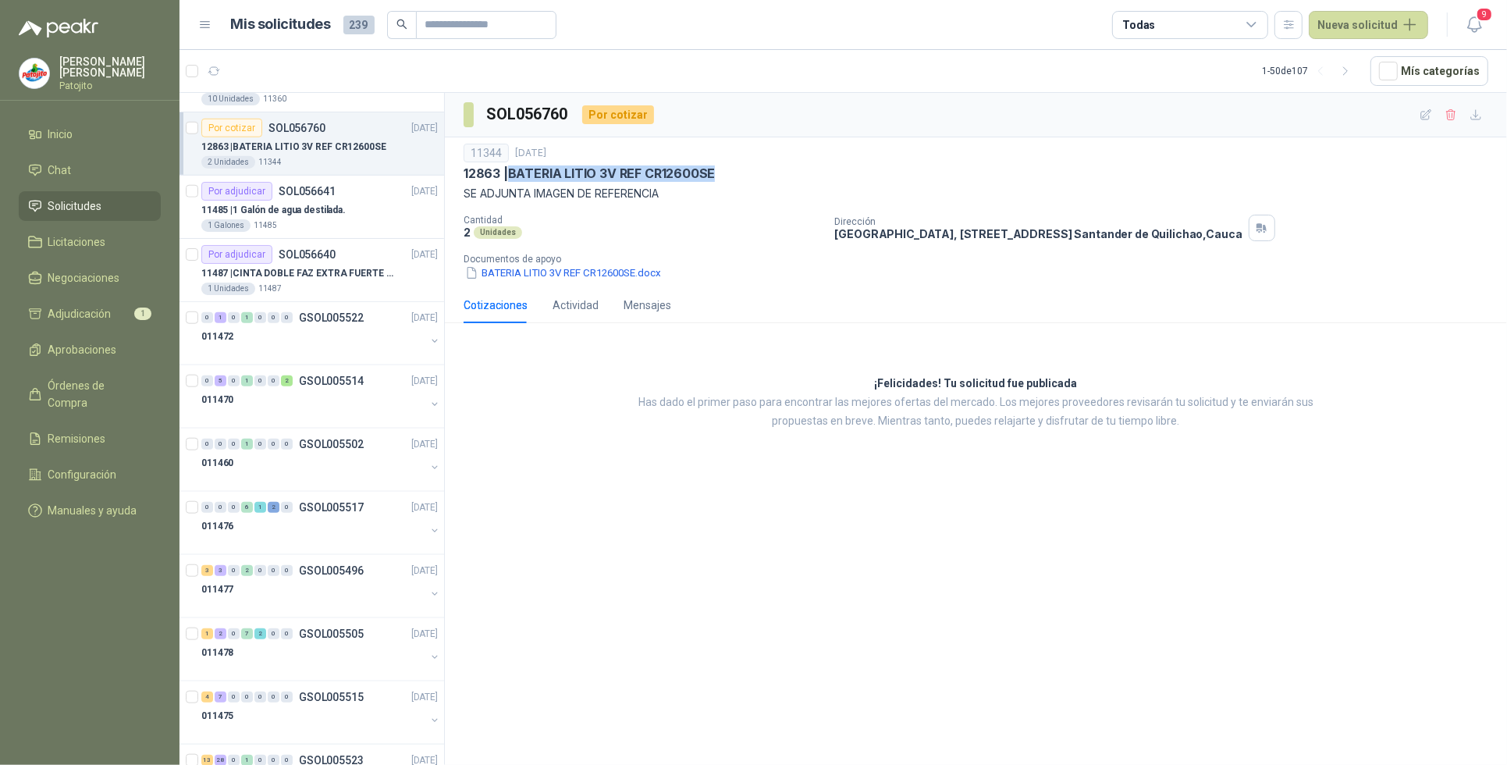
drag, startPoint x: 727, startPoint y: 169, endPoint x: 509, endPoint y: 176, distance: 217.9
click at [509, 176] on div "12863 | BATERIA LITIO 3V REF CR12600SE" at bounding box center [976, 173] width 1025 height 16
copy p "BATERIA LITIO 3V REF CR12600SE"
